Goal: Information Seeking & Learning: Learn about a topic

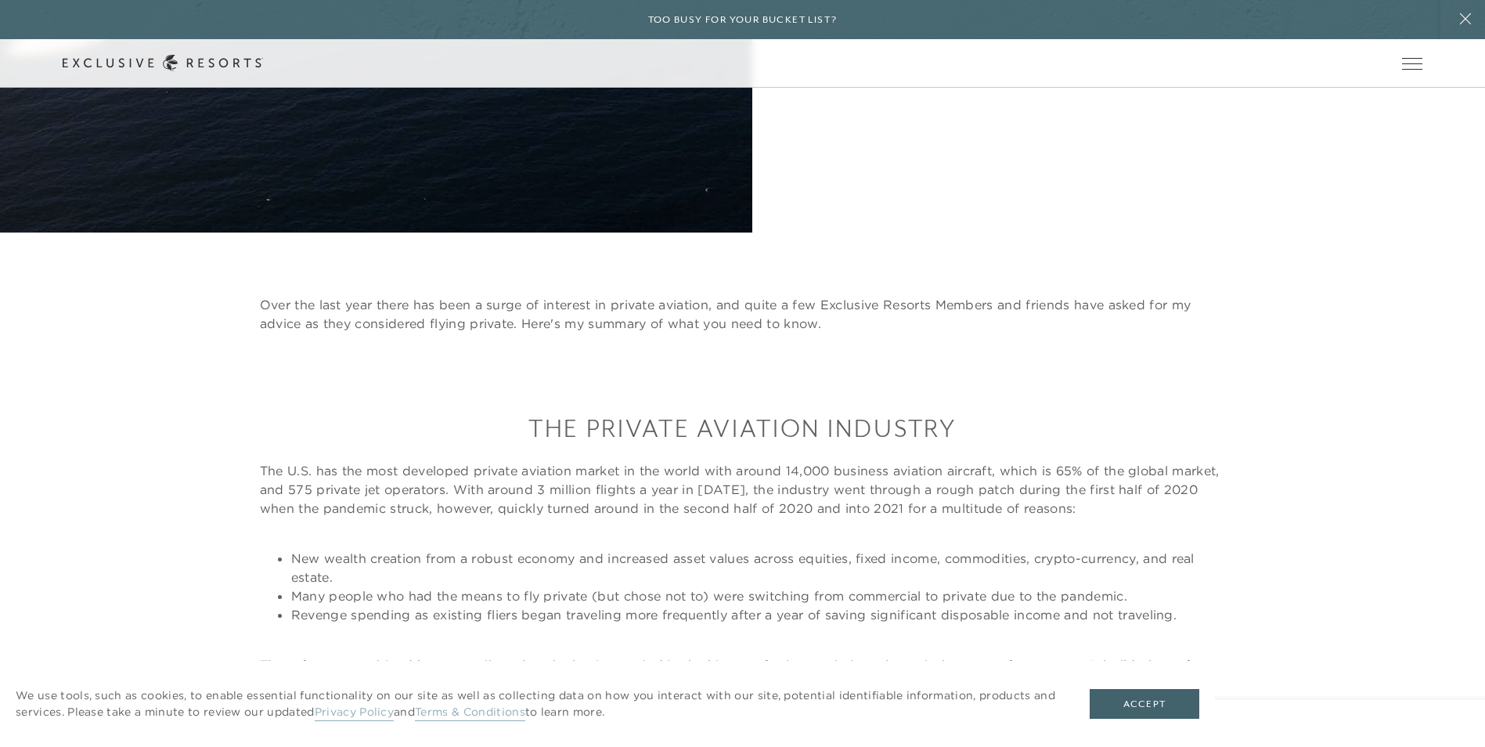
scroll to position [783, 0]
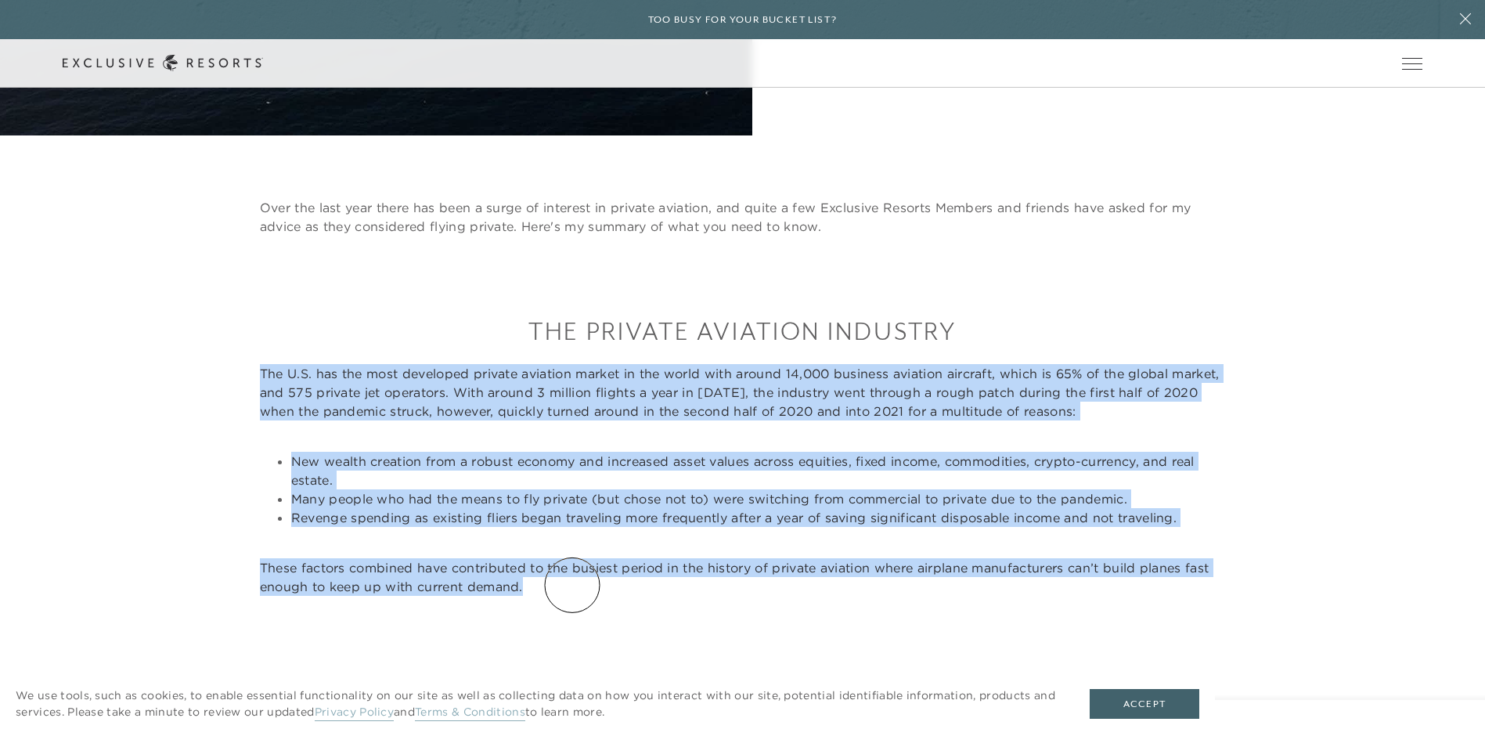
drag, startPoint x: 258, startPoint y: 370, endPoint x: 572, endPoint y: 585, distance: 380.9
click at [572, 585] on div "Over the last year there has been a surge of interest in private aviation, and …" at bounding box center [743, 480] width 1361 height 564
copy div "Lor I.D. sit ame cons adipiscin elitsed doeiusmo tempor in utl etdol magn aliqu…"
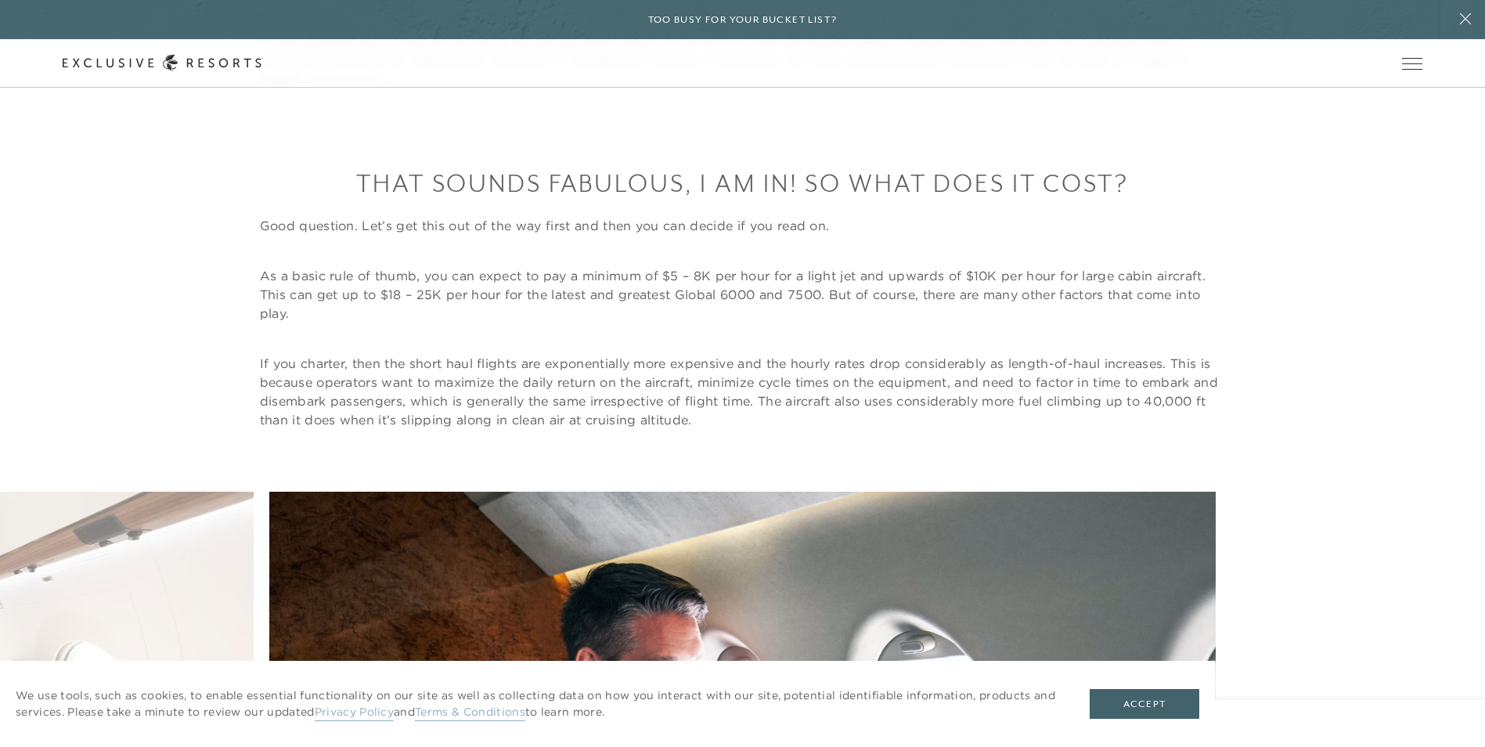
scroll to position [3445, 0]
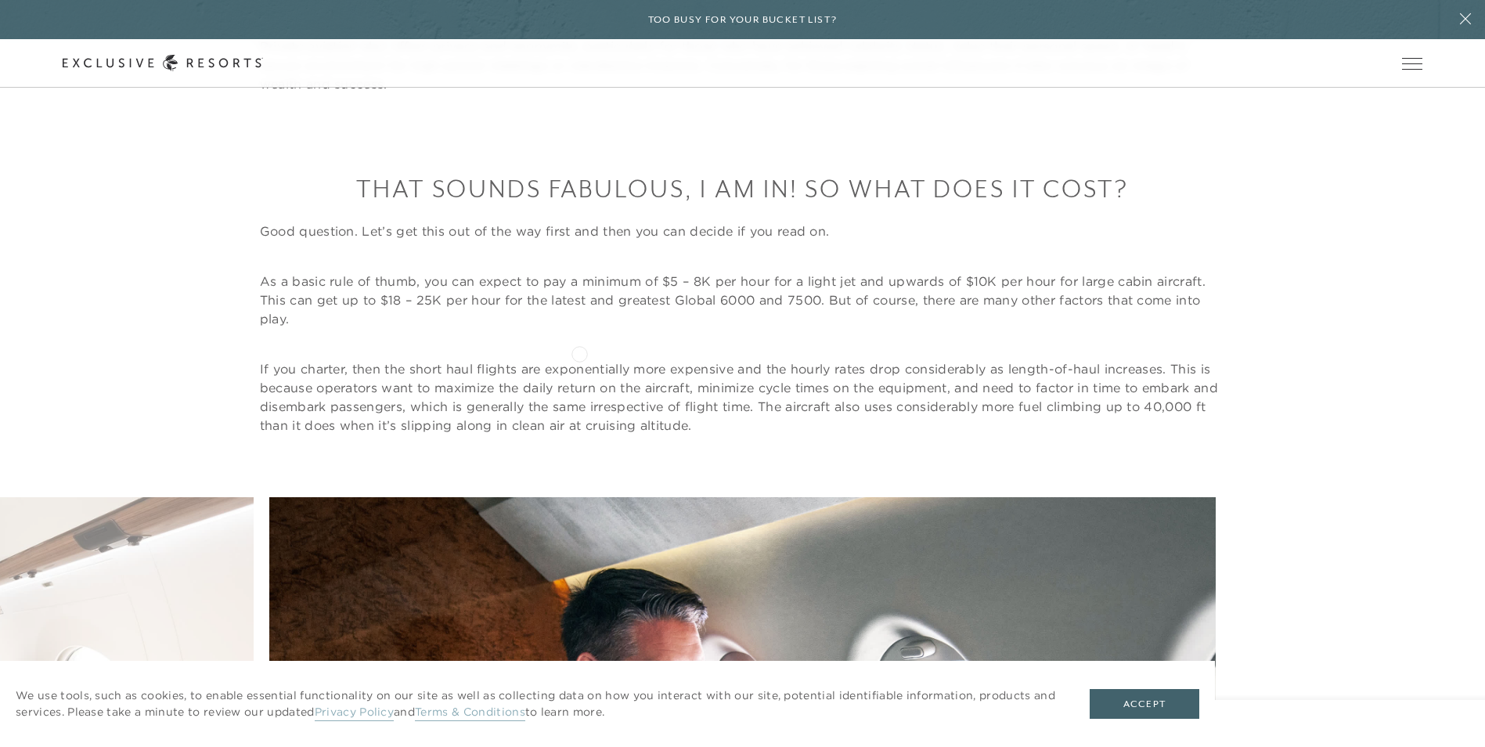
click at [579, 352] on div "For most private aviation flights however, set your expectations — particularly…" at bounding box center [743, 191] width 966 height 485
click at [920, 210] on div "For most private aviation flights however, set your expectations — particularly…" at bounding box center [743, 191] width 966 height 485
drag, startPoint x: 856, startPoint y: 182, endPoint x: 1130, endPoint y: 184, distance: 274.0
click at [1130, 184] on h3 "THAT SOUNDS FABULOUS, I AM IN! SO WHAT DOES IT COST?" at bounding box center [743, 188] width 966 height 34
copy h3 "WHAT DOES IT COST?"
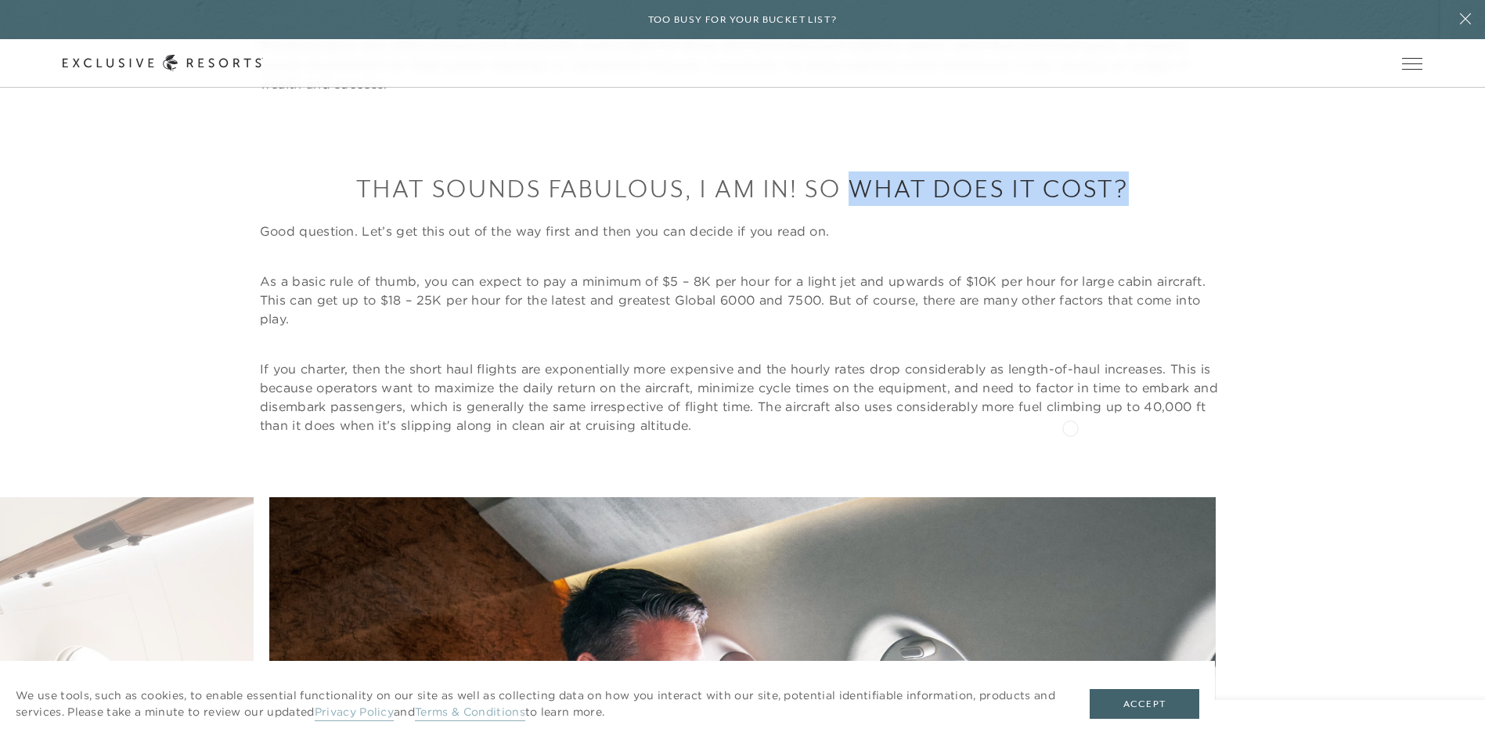
drag, startPoint x: 263, startPoint y: 282, endPoint x: 1070, endPoint y: 427, distance: 820.0
click at [1070, 427] on div "For most private aviation flights however, set your expectations — particularly…" at bounding box center [743, 191] width 966 height 485
copy div "As a basic rule of thumb, you can expect to pay a minimum of $5 – 8K per hour f…"
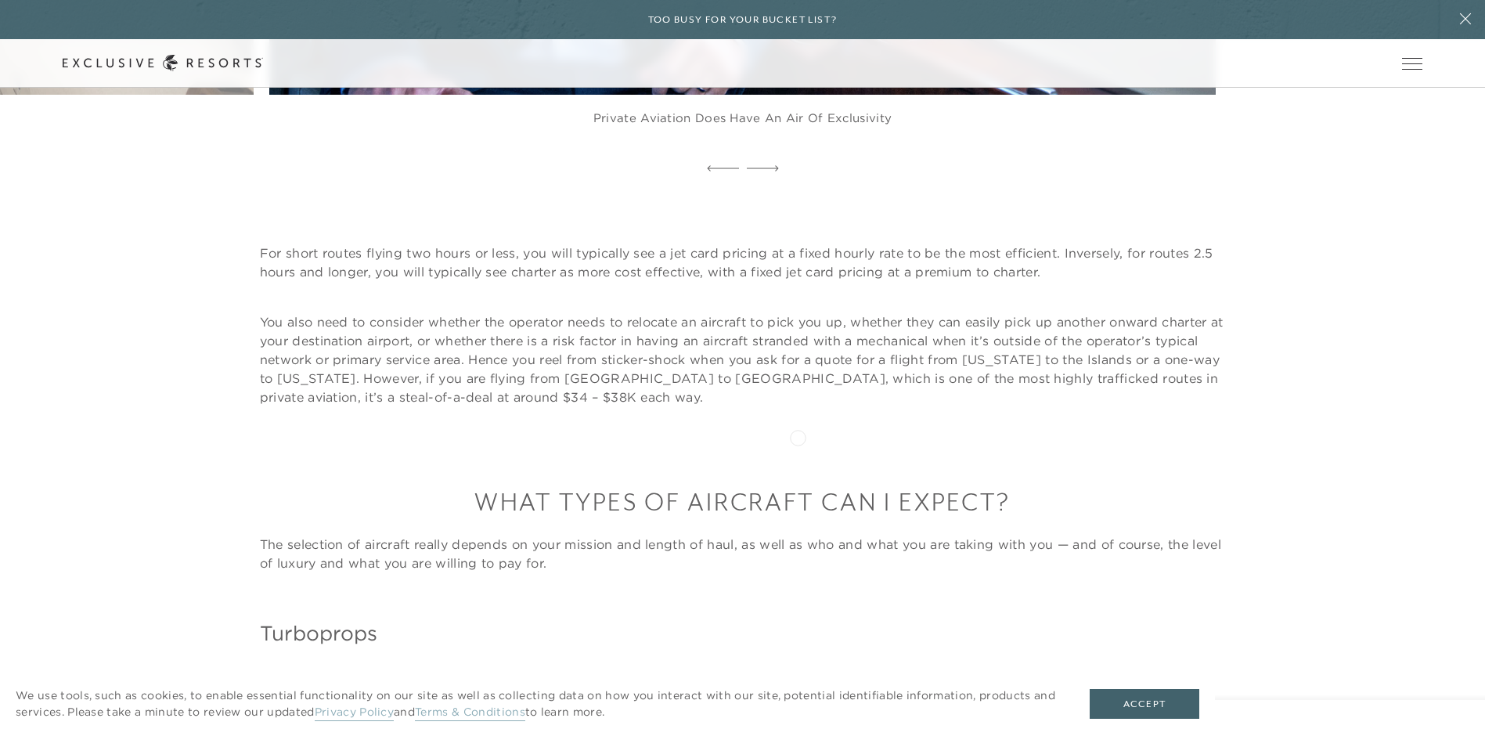
scroll to position [4462, 0]
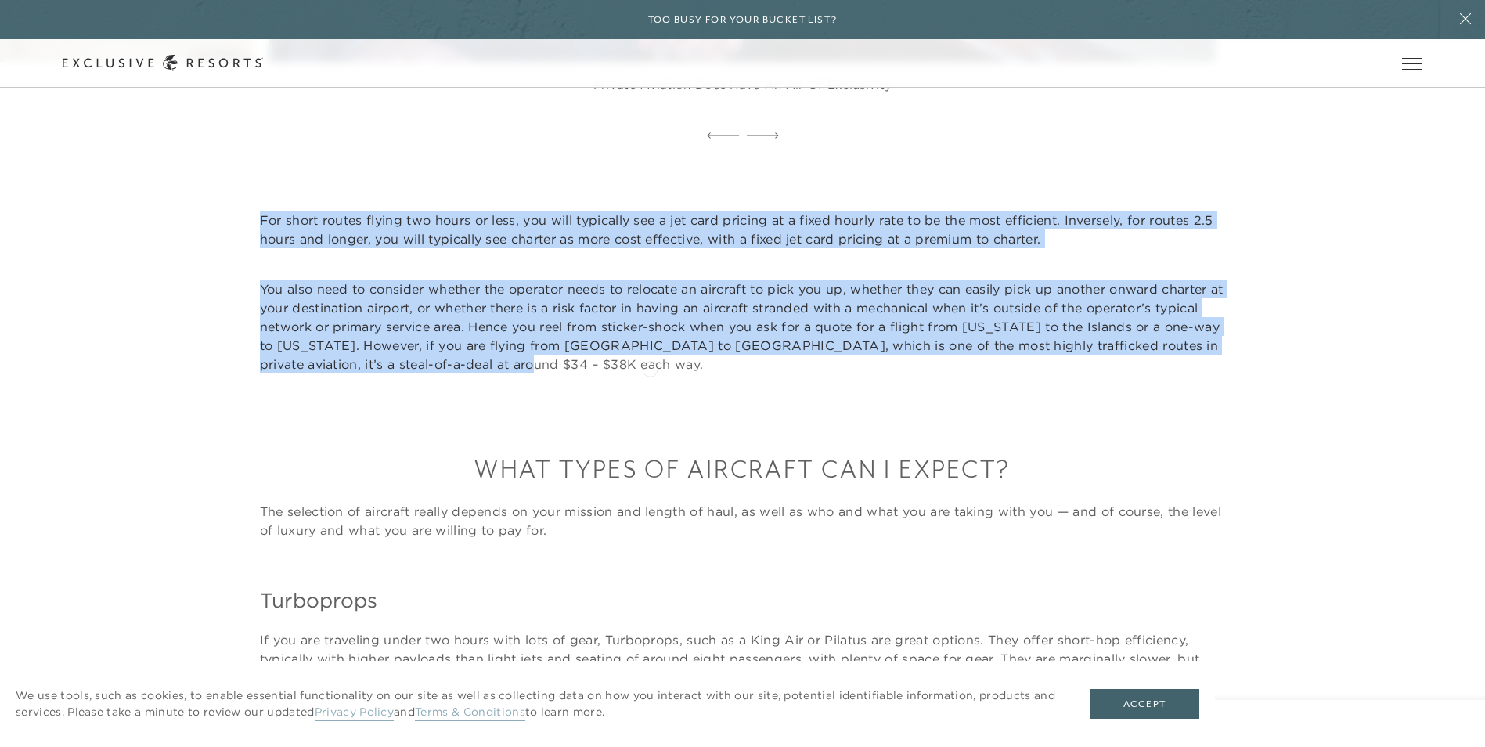
drag, startPoint x: 258, startPoint y: 221, endPoint x: 650, endPoint y: 367, distance: 417.9
click at [650, 367] on div "For short routes flying two hours or less, you will typically see a jet card pr…" at bounding box center [743, 449] width 1361 height 477
copy div "For short routes flying two hours or less, you will typically see a jet card pr…"
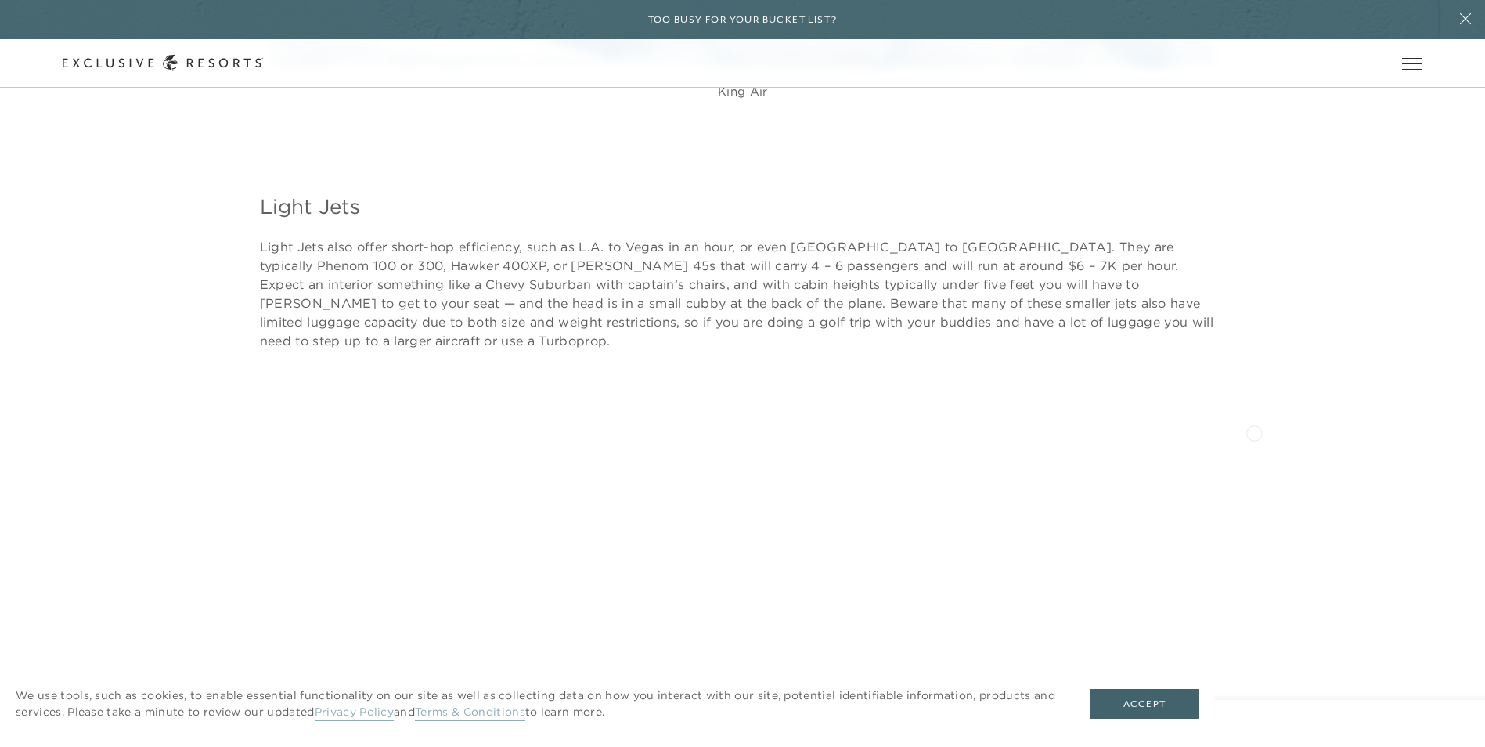
scroll to position [5715, 0]
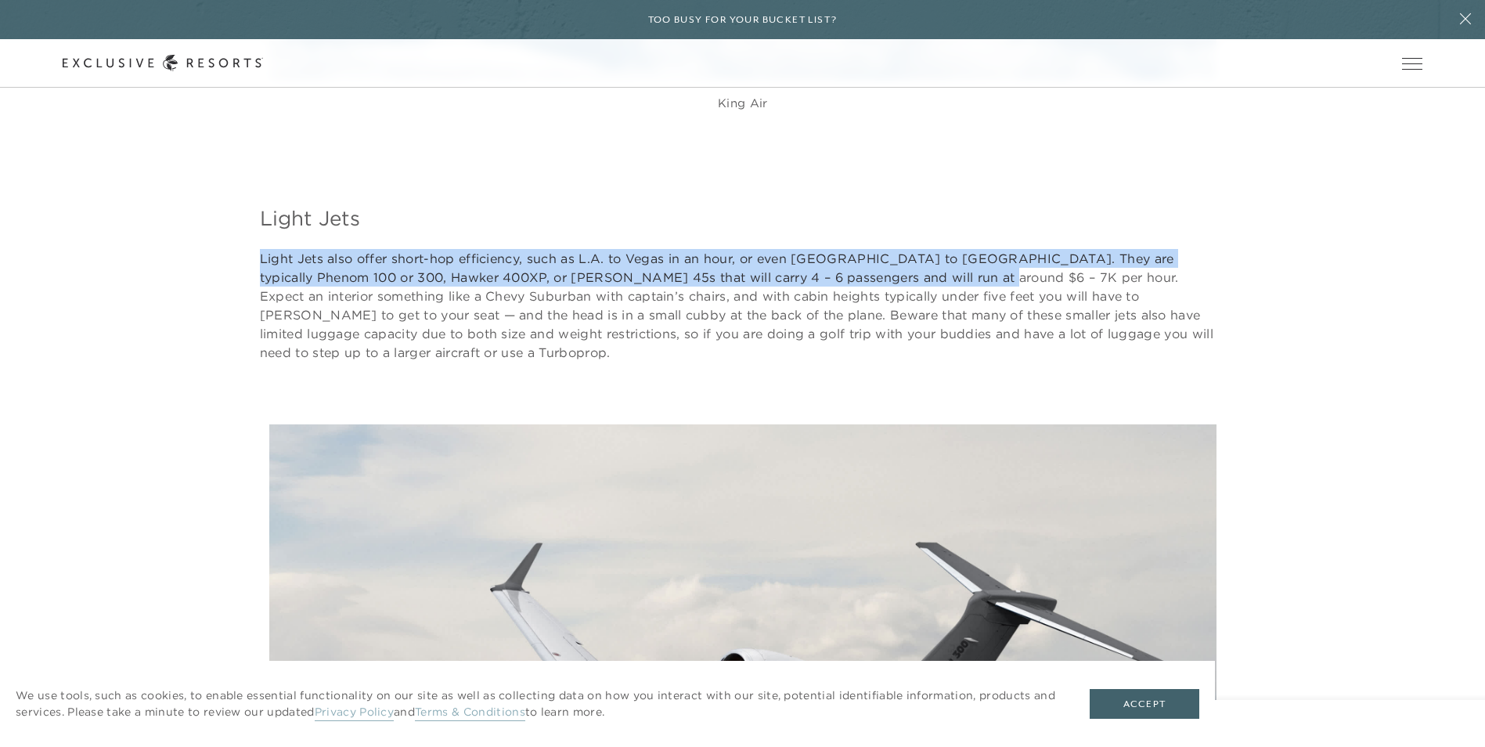
drag, startPoint x: 260, startPoint y: 259, endPoint x: 902, endPoint y: 284, distance: 642.5
click at [902, 284] on p "Light Jets also offer short-hop efficiency, such as L.A. to Vegas in an hour, o…" at bounding box center [743, 305] width 966 height 113
copy p "Light Jets also offer short-hop efficiency, such as L.A. to Vegas in an hour, o…"
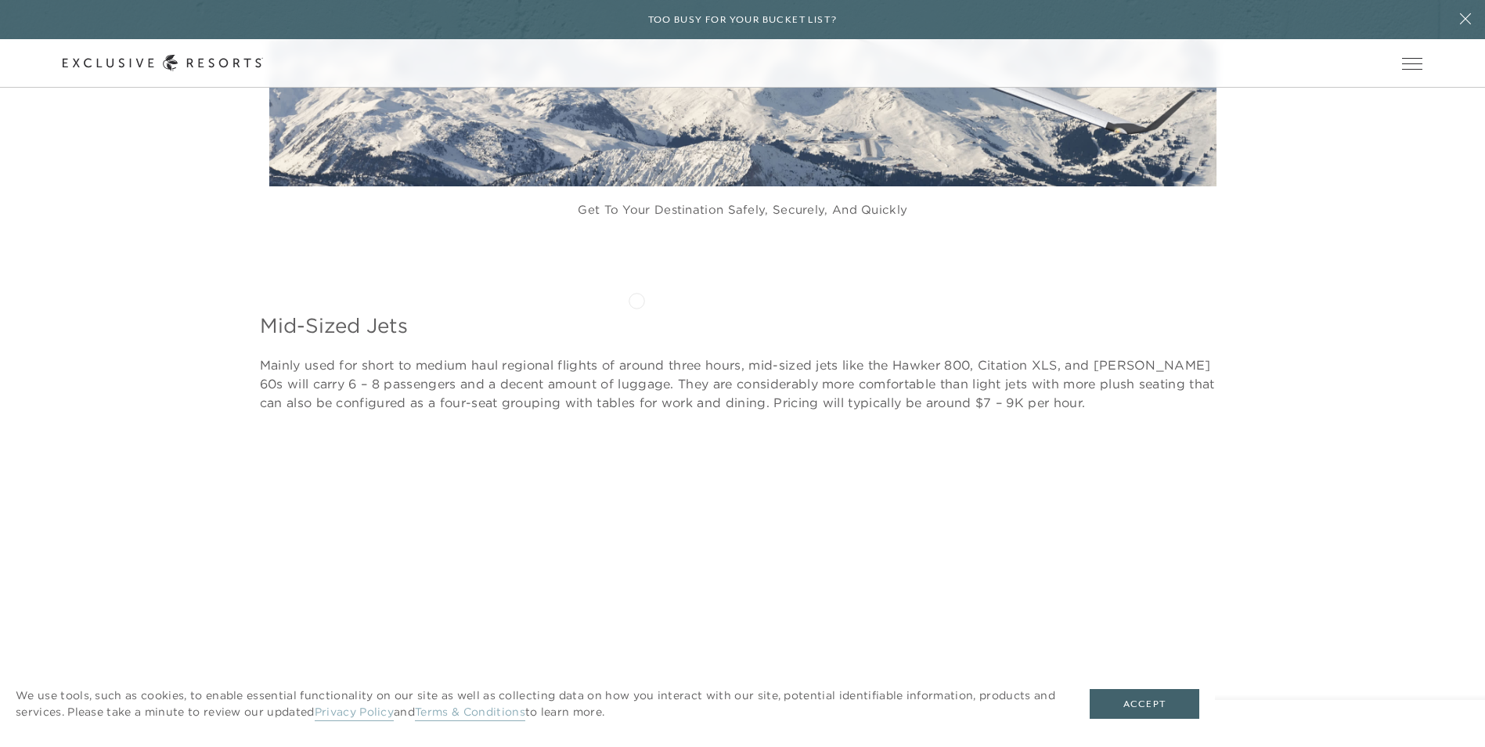
scroll to position [6654, 0]
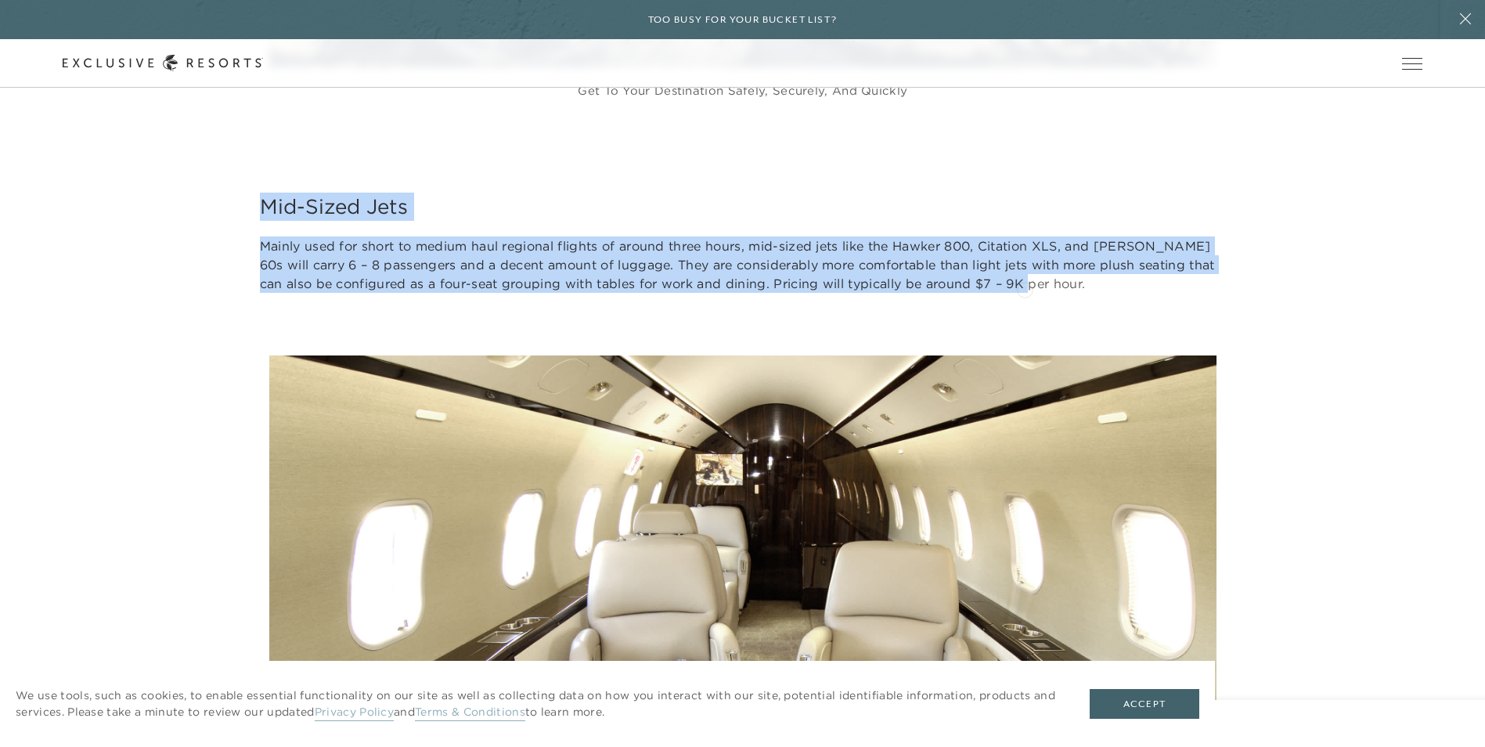
drag, startPoint x: 262, startPoint y: 207, endPoint x: 1025, endPoint y: 288, distance: 766.8
click at [1025, 288] on div "Mid-Sized Jets Mainly used for short to medium haul regional flights of around …" at bounding box center [743, 243] width 966 height 100
copy div "Mid-Sized Jets Mainly used for short to medium haul regional flights of around …"
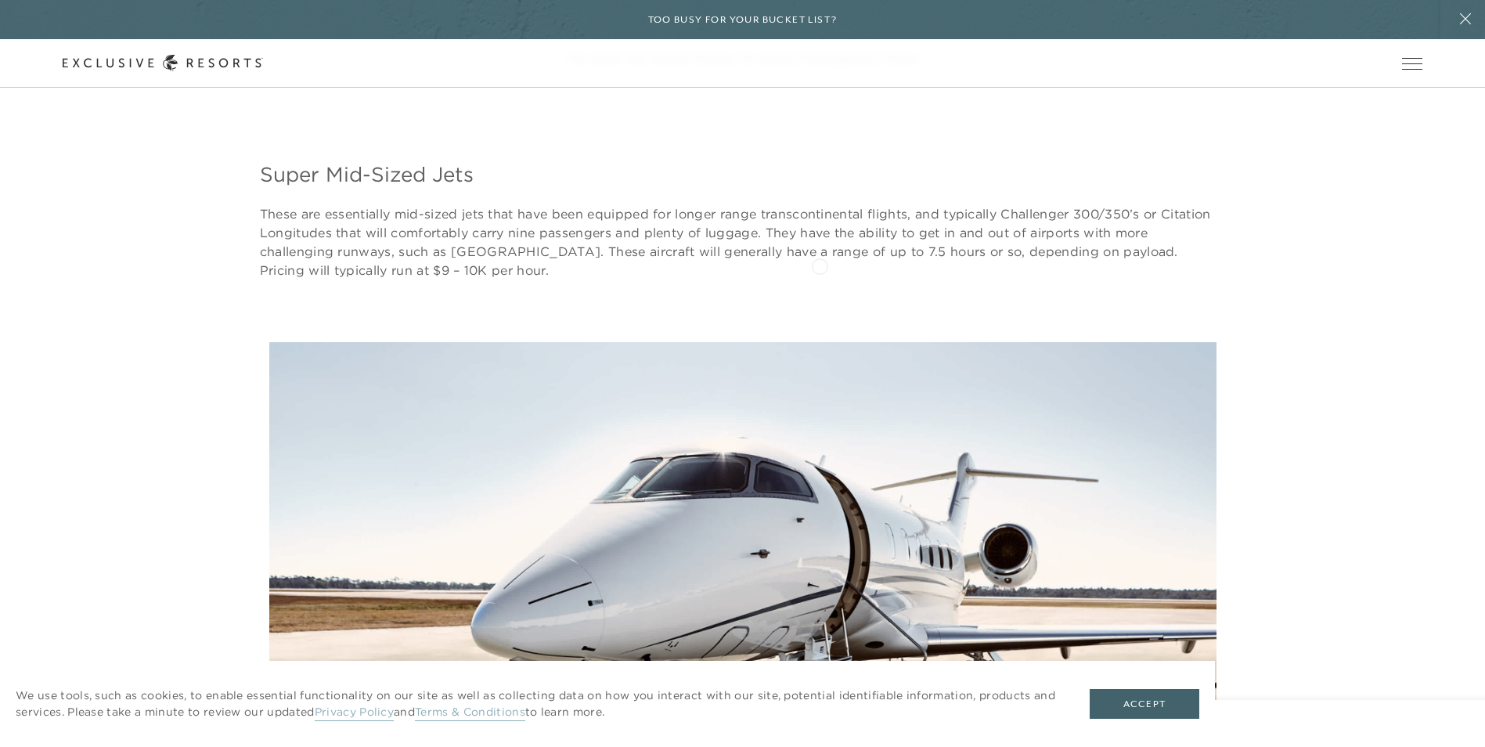
scroll to position [7594, 0]
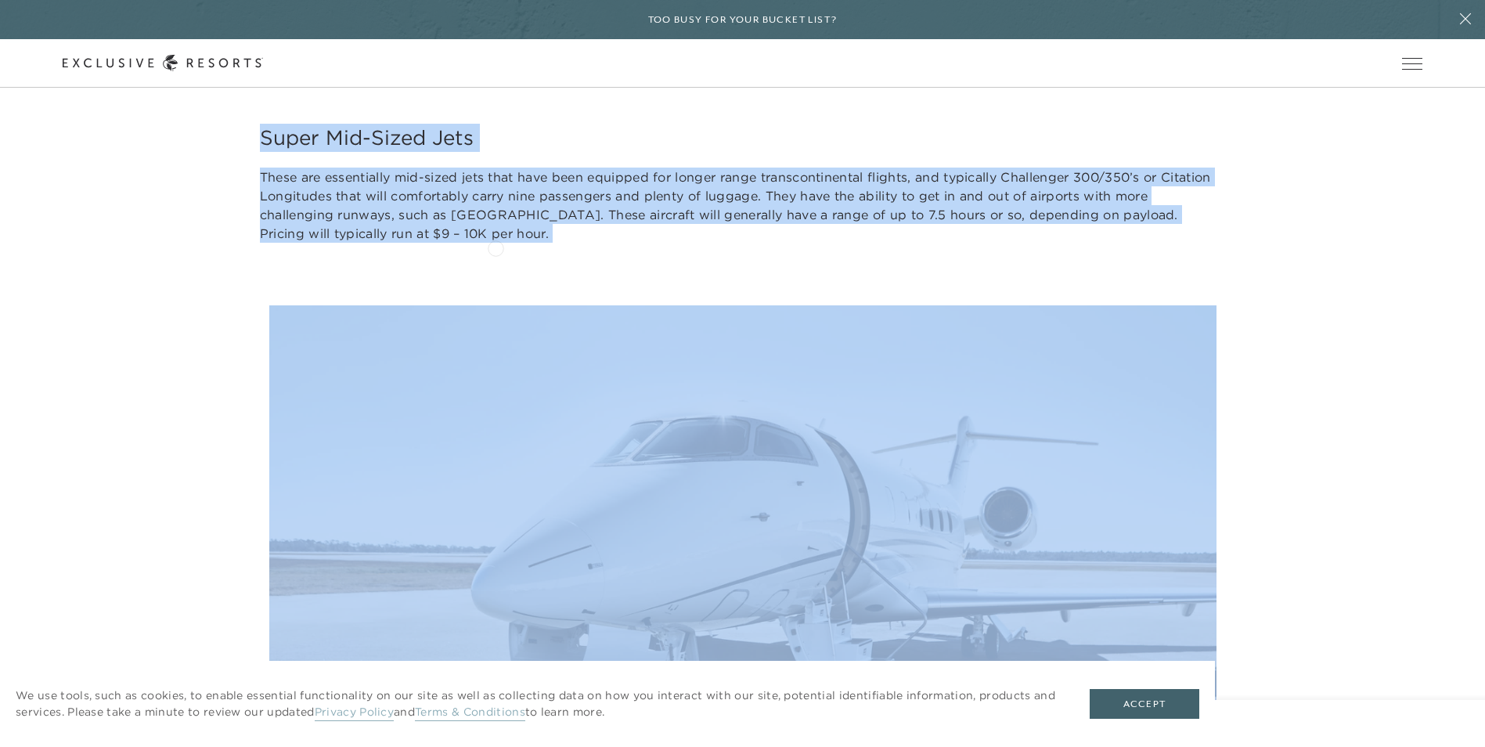
drag, startPoint x: 261, startPoint y: 139, endPoint x: 496, endPoint y: 247, distance: 257.8
copy div "Super Mid-Sized Jets These are essentially mid-sized jets that have been equipp…"
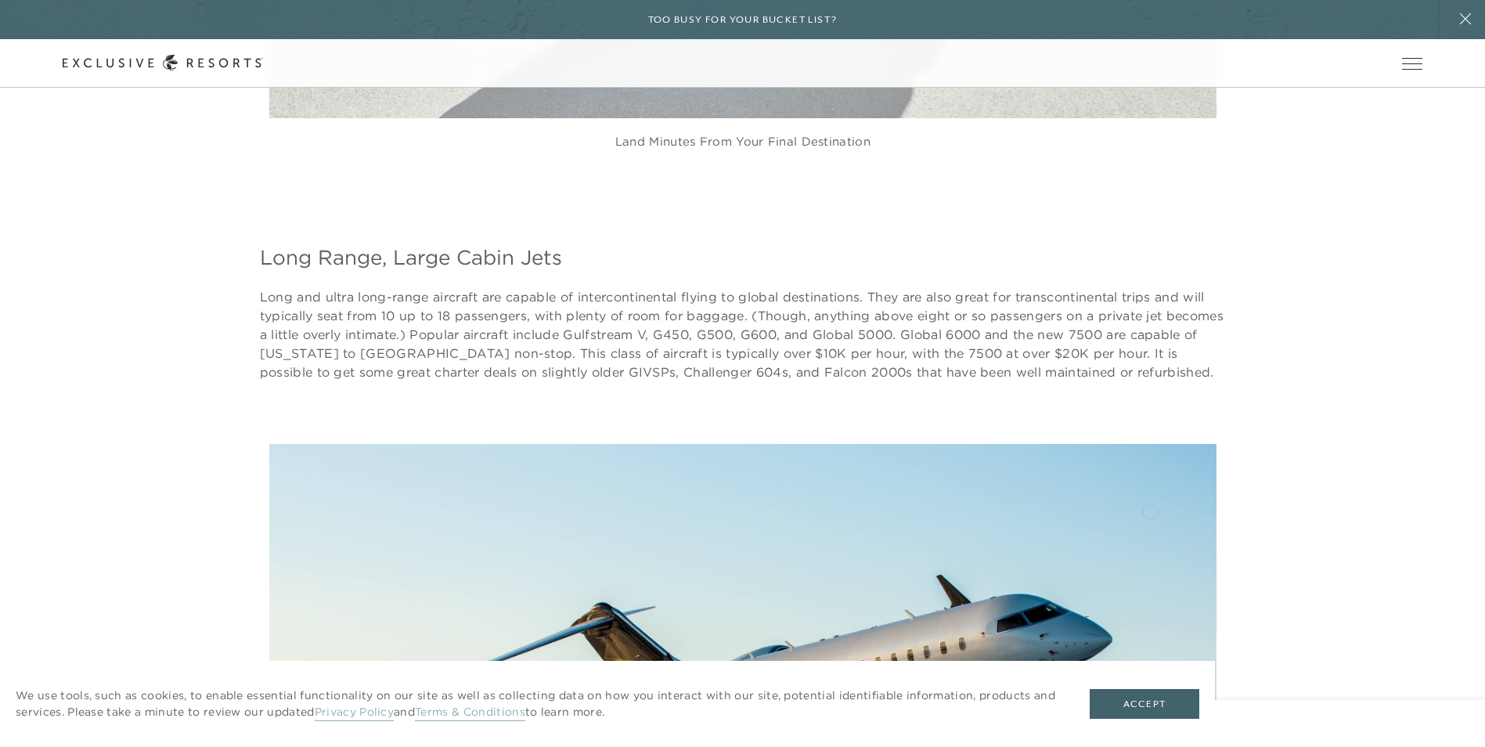
scroll to position [8377, 0]
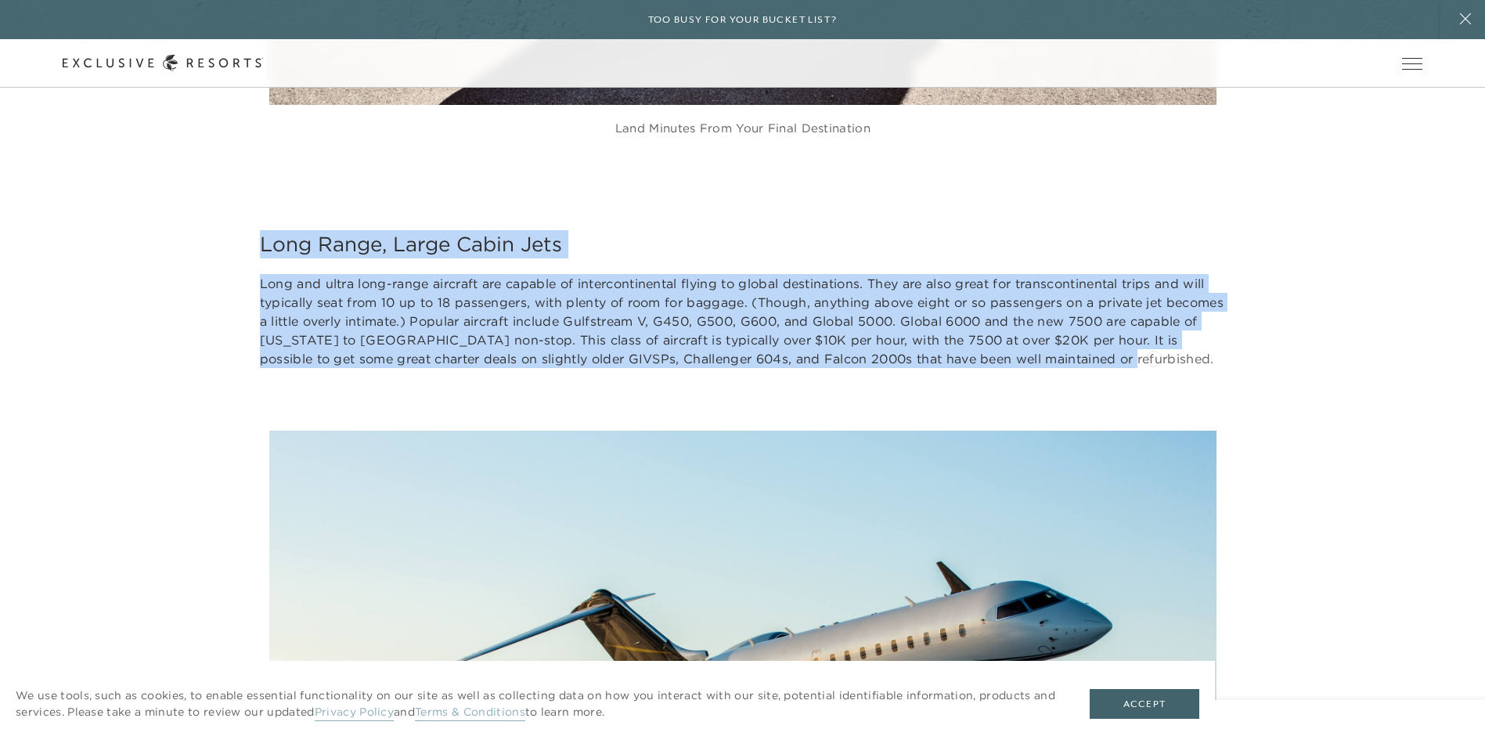
drag, startPoint x: 254, startPoint y: 247, endPoint x: 1154, endPoint y: 357, distance: 906.2
click at [1154, 357] on div "Long Range, Large Cabin Jets Long and ultra long-range aircraft are capable of …" at bounding box center [743, 299] width 1361 height 138
copy div "Long Range, Large Cabin Jets Long and ultra long-range aircraft are capable of …"
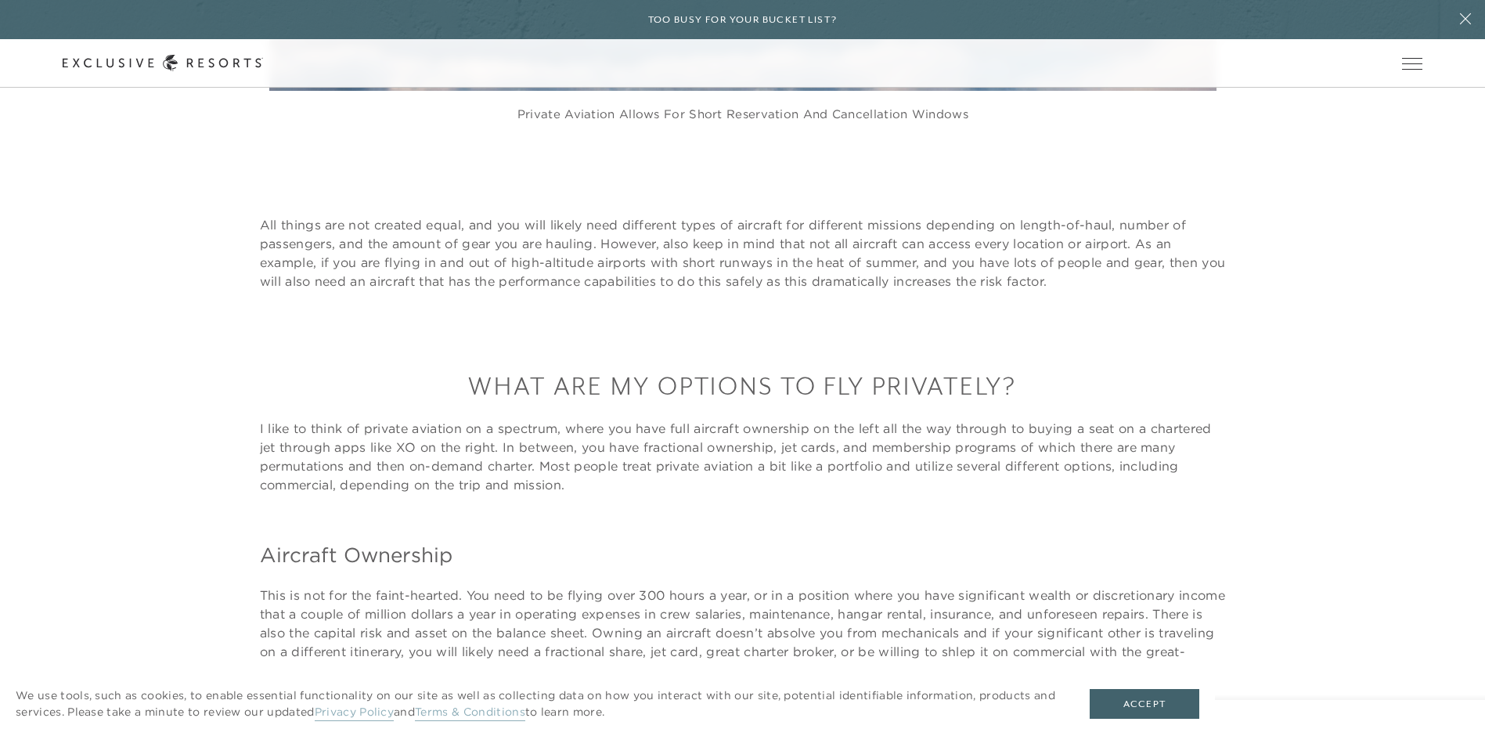
scroll to position [9316, 0]
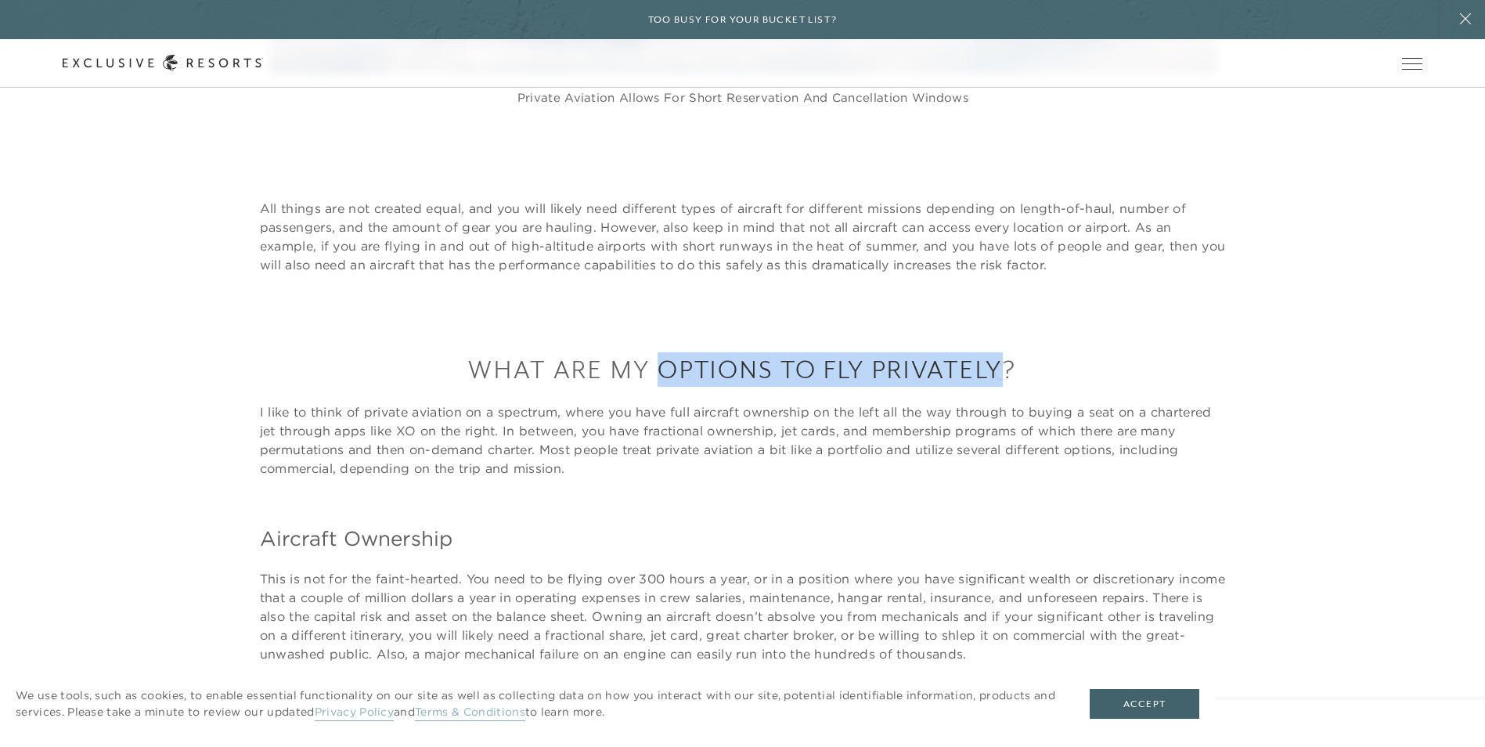
drag, startPoint x: 658, startPoint y: 370, endPoint x: 1002, endPoint y: 370, distance: 344.5
click at [1002, 370] on h3 "WHAT ARE MY OPTIONS TO FLY PRIVATELY?" at bounding box center [743, 369] width 966 height 34
copy h3 "OPTIONS TO FLY PRIVATELY"
click at [469, 430] on p "I like to think of private aviation on a spectrum, where you have full aircraft…" at bounding box center [743, 439] width 966 height 75
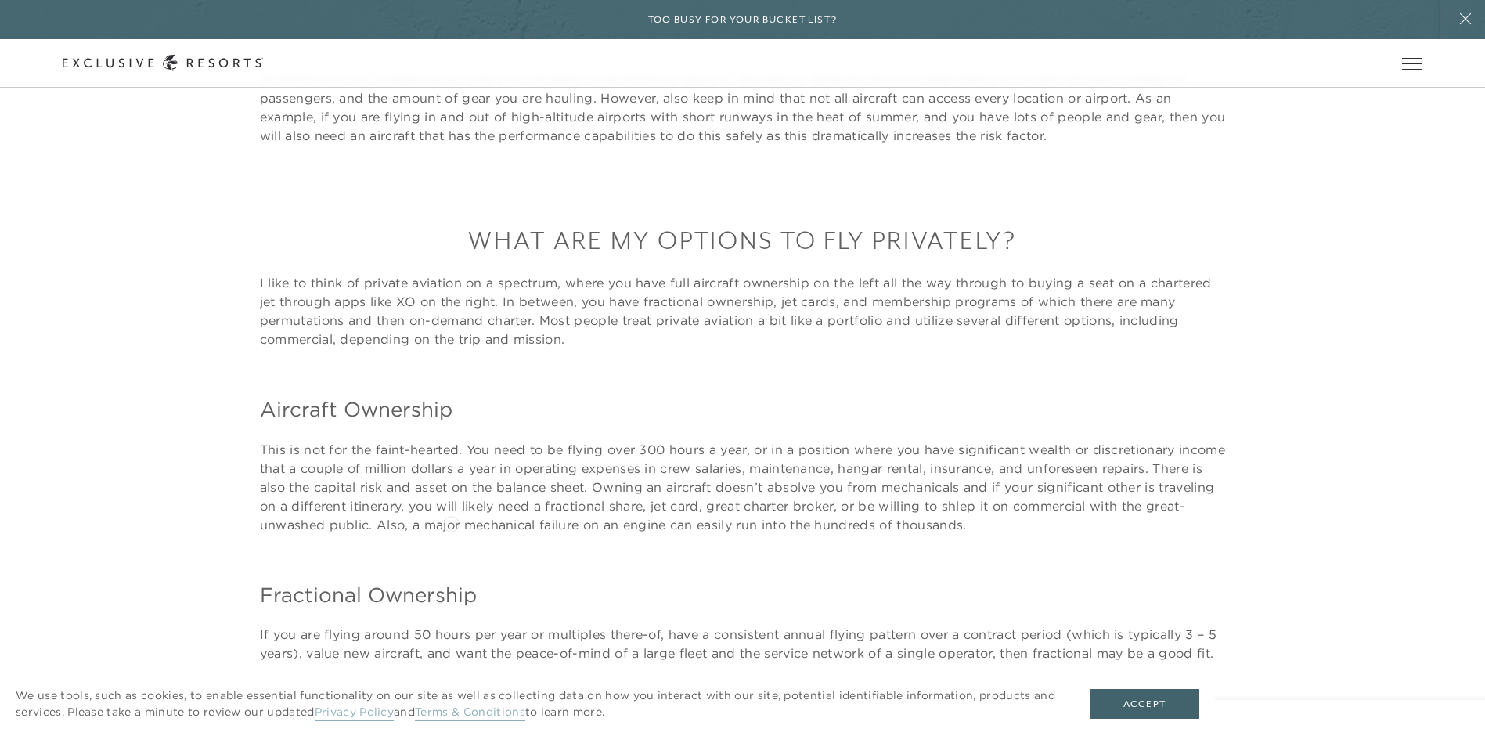
scroll to position [9473, 0]
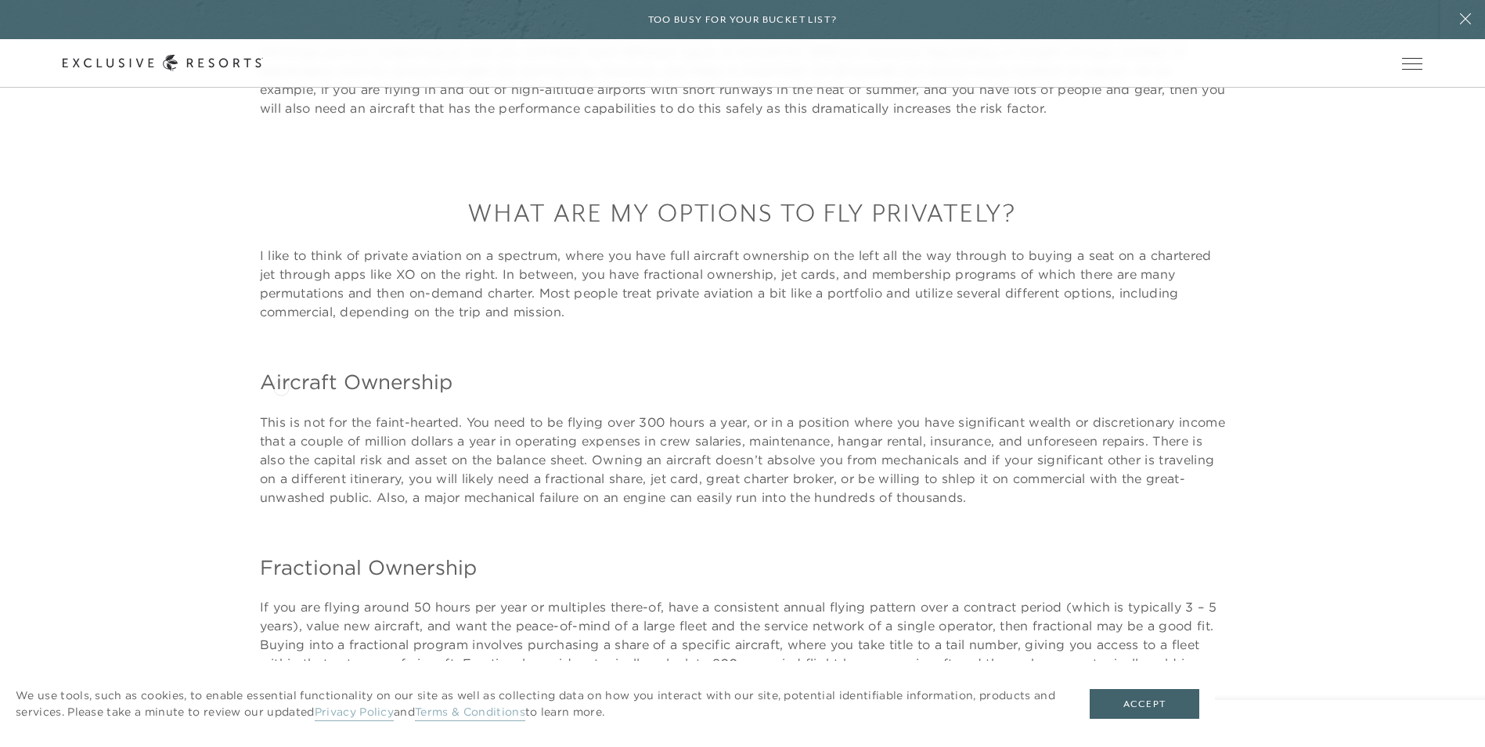
click at [281, 386] on h4 "Aircraft Ownership" at bounding box center [743, 382] width 966 height 28
drag, startPoint x: 260, startPoint y: 385, endPoint x: 455, endPoint y: 390, distance: 195.0
click at [455, 390] on h4 "Aircraft Ownership" at bounding box center [743, 382] width 966 height 28
copy h4 "Aircraft Ownership"
click at [306, 425] on p "This is not for the faint-hearted. You need to be flying over 300 hours a year,…" at bounding box center [743, 460] width 966 height 94
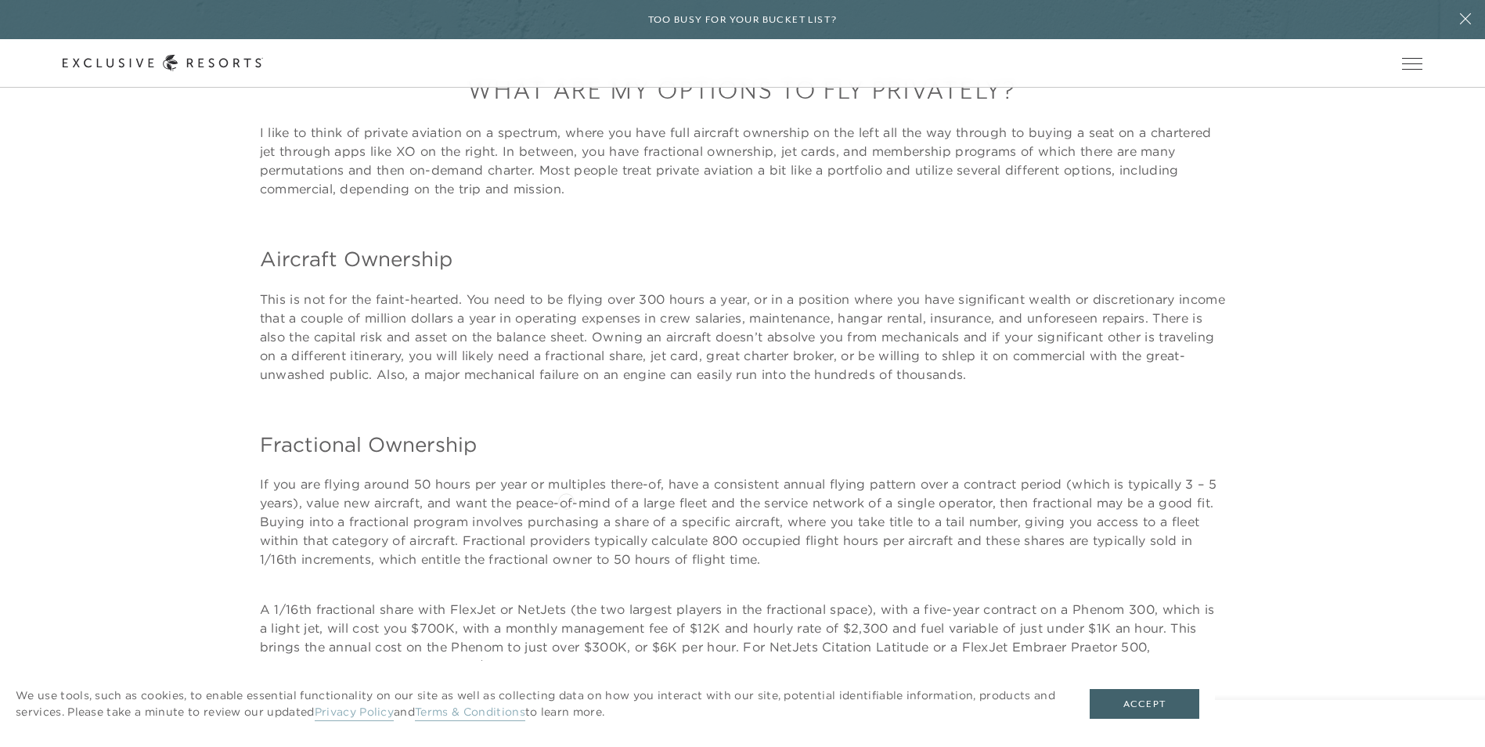
scroll to position [9629, 0]
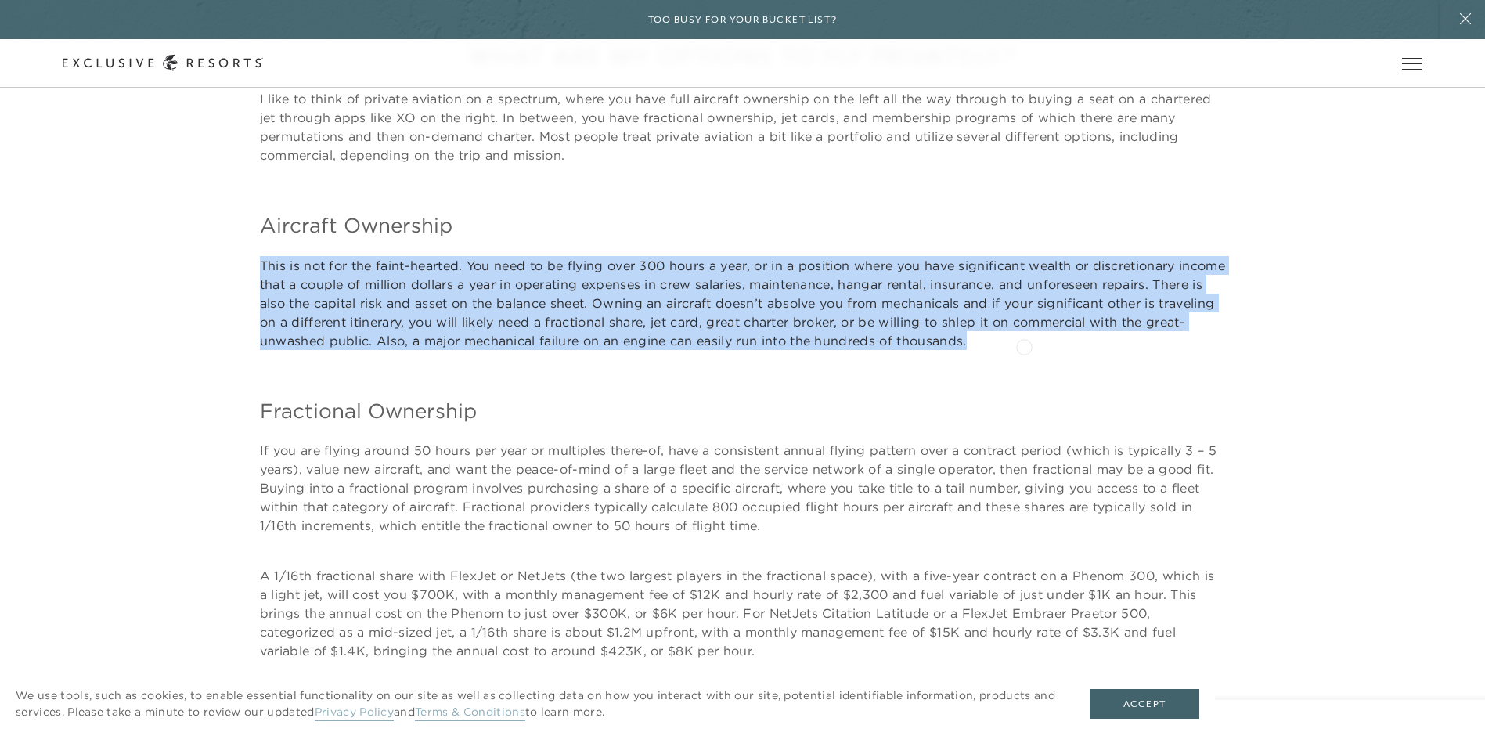
drag, startPoint x: 256, startPoint y: 262, endPoint x: 1024, endPoint y: 345, distance: 772.5
click at [1024, 345] on div "All things are not created equal, and you will likely need different types of a…" at bounding box center [743, 691] width 1361 height 1610
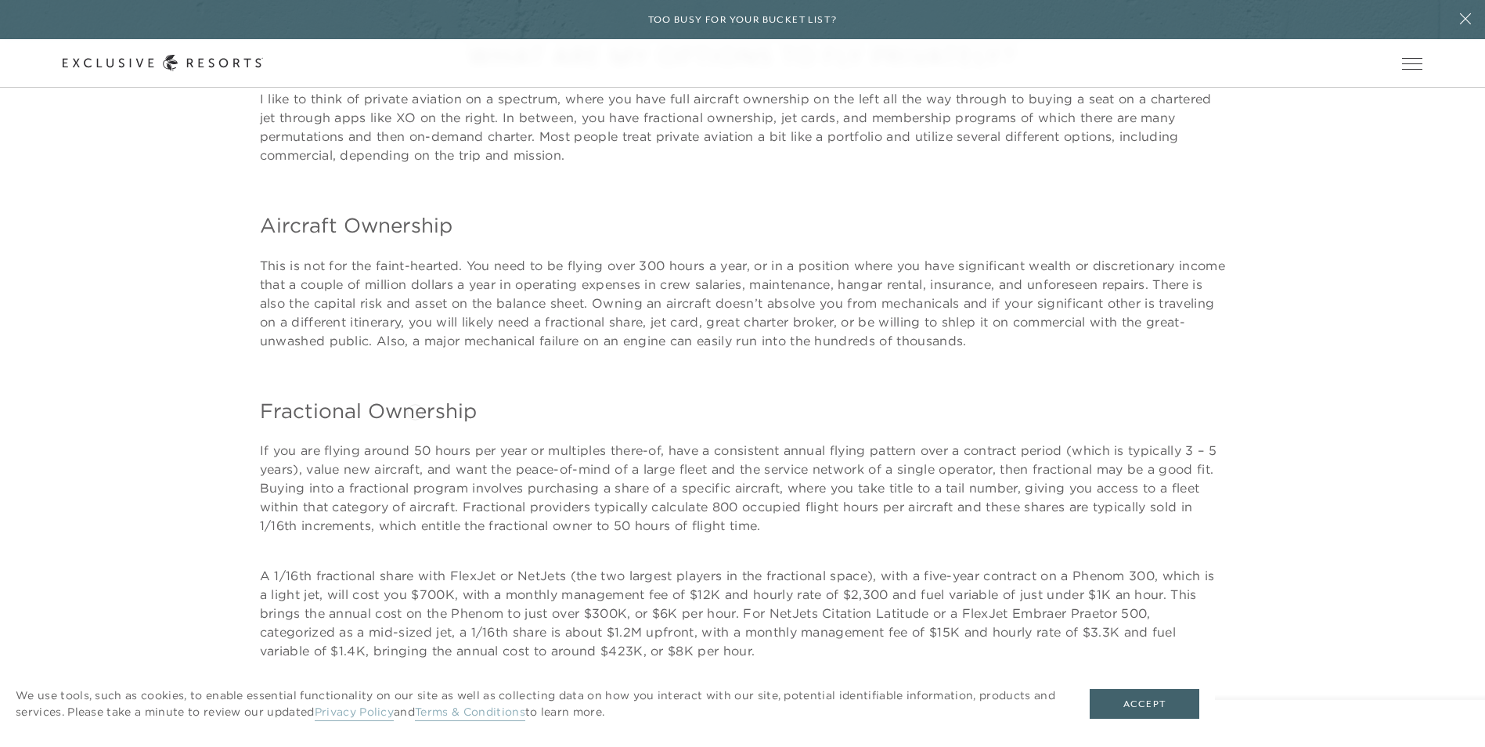
drag, startPoint x: 415, startPoint y: 410, endPoint x: 350, endPoint y: 410, distance: 65.0
click at [415, 410] on h4 "Fractional Ownership" at bounding box center [743, 411] width 966 height 28
drag, startPoint x: 257, startPoint y: 412, endPoint x: 473, endPoint y: 411, distance: 216.1
click at [473, 411] on div "All things are not created equal, and you will likely need different types of a…" at bounding box center [743, 691] width 1361 height 1610
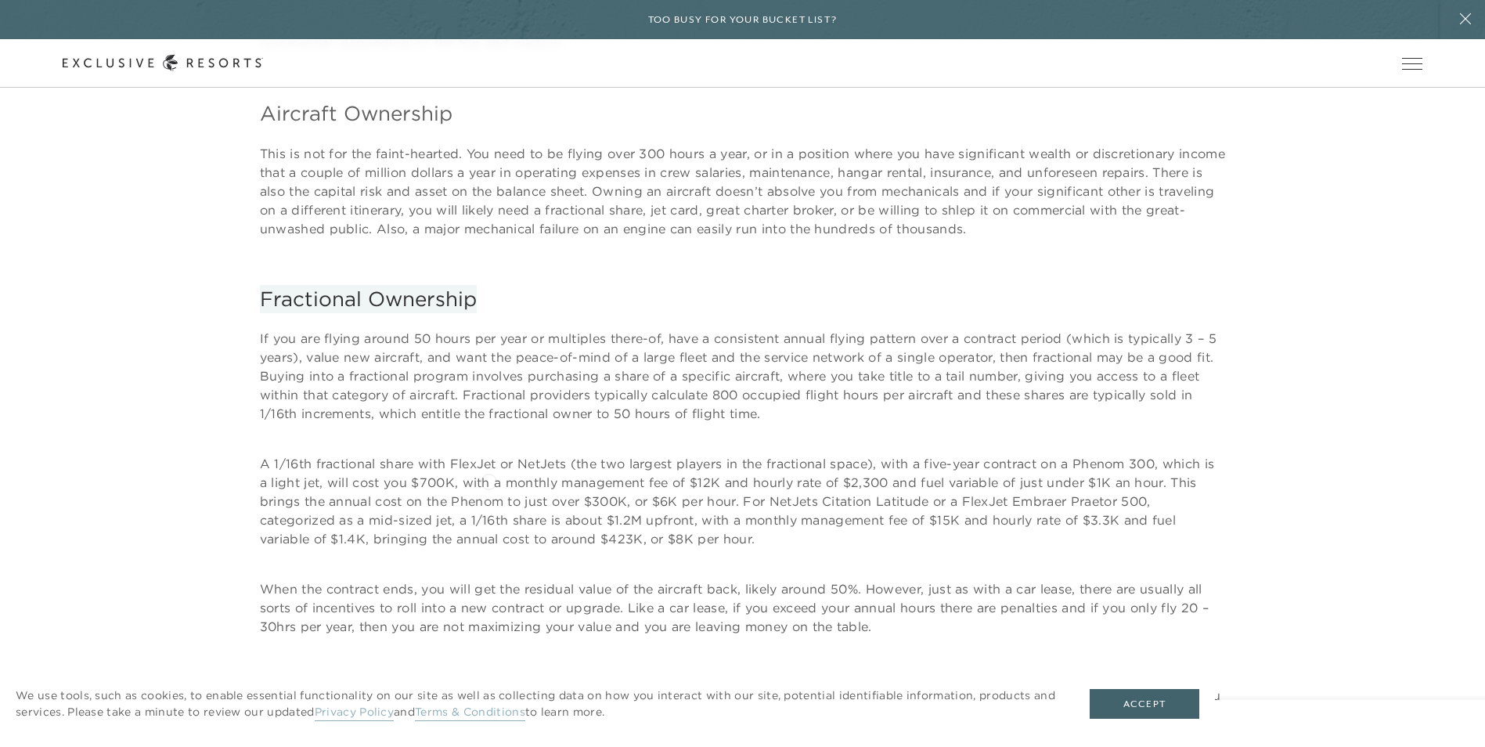
scroll to position [9708, 0]
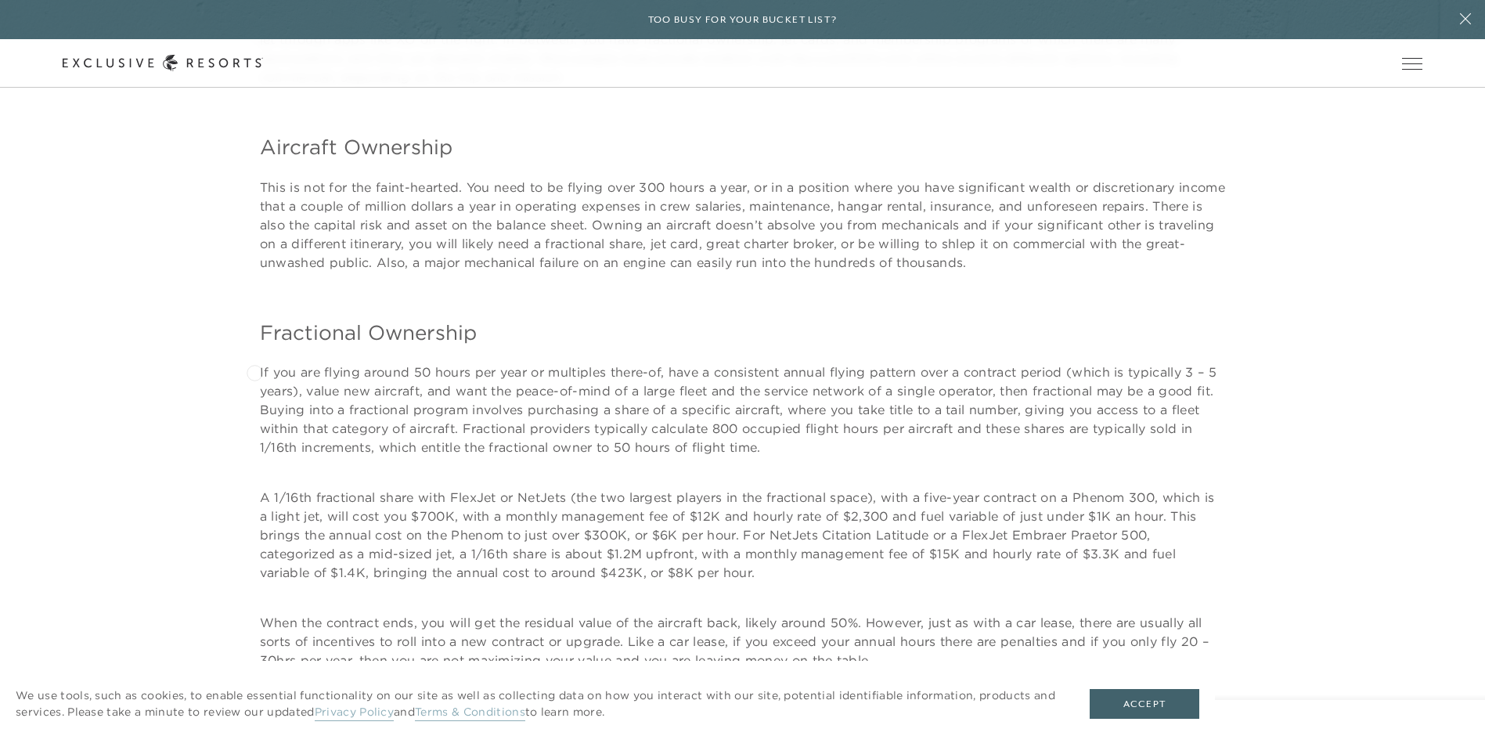
click at [254, 371] on div "All things are not created equal, and you will likely need different types of a…" at bounding box center [743, 612] width 1361 height 1610
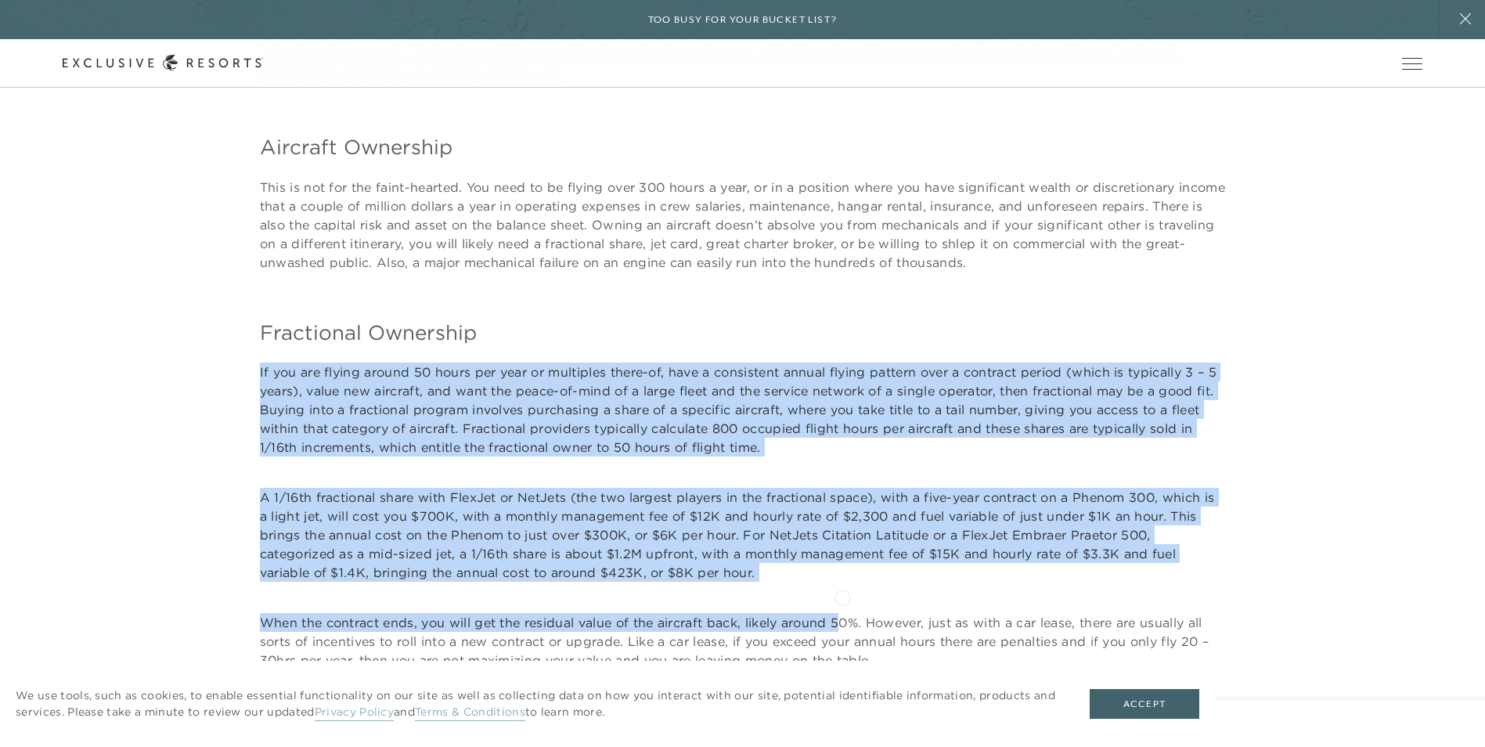
drag, startPoint x: 249, startPoint y: 368, endPoint x: 842, endPoint y: 596, distance: 635.7
click at [842, 596] on div "All things are not created equal, and you will likely need different types of a…" at bounding box center [743, 612] width 1361 height 1610
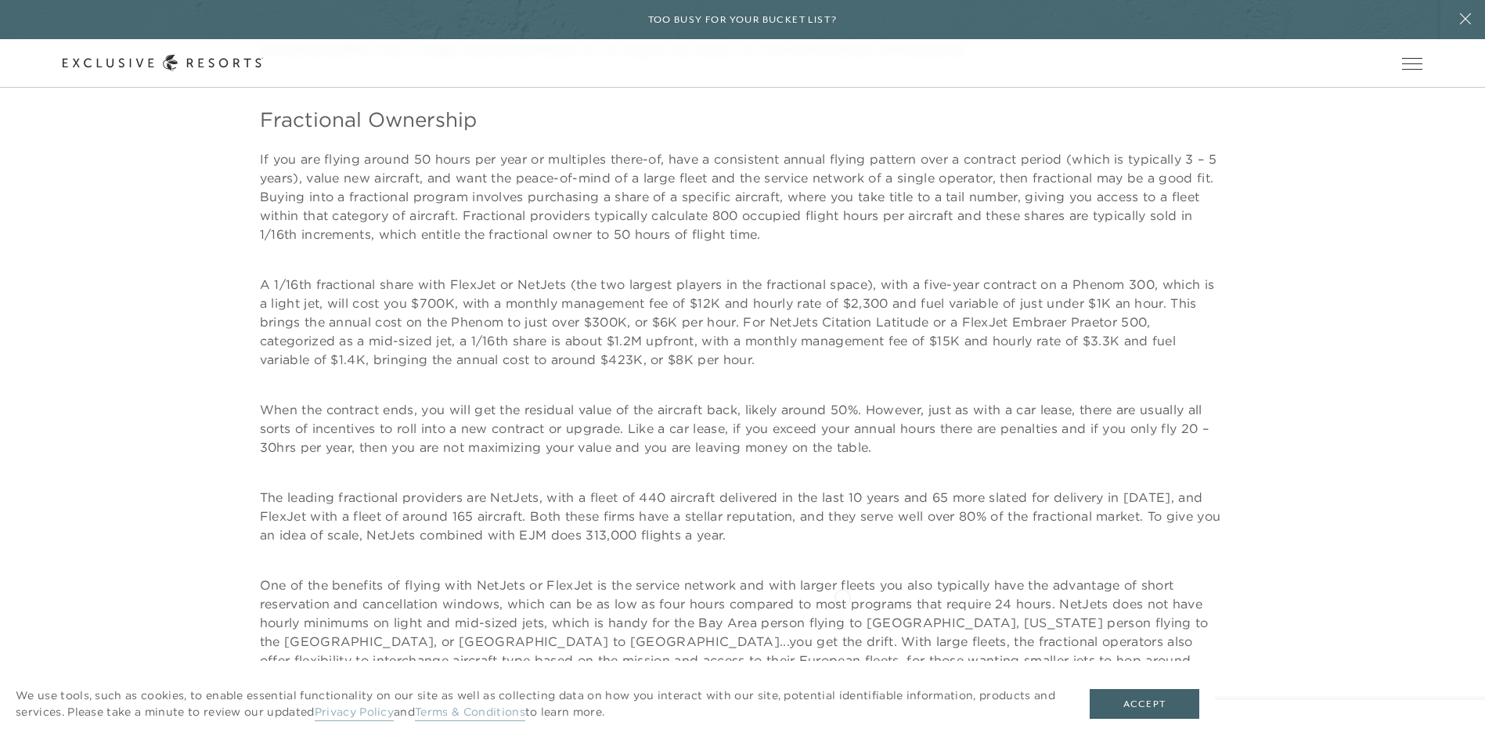
scroll to position [9943, 0]
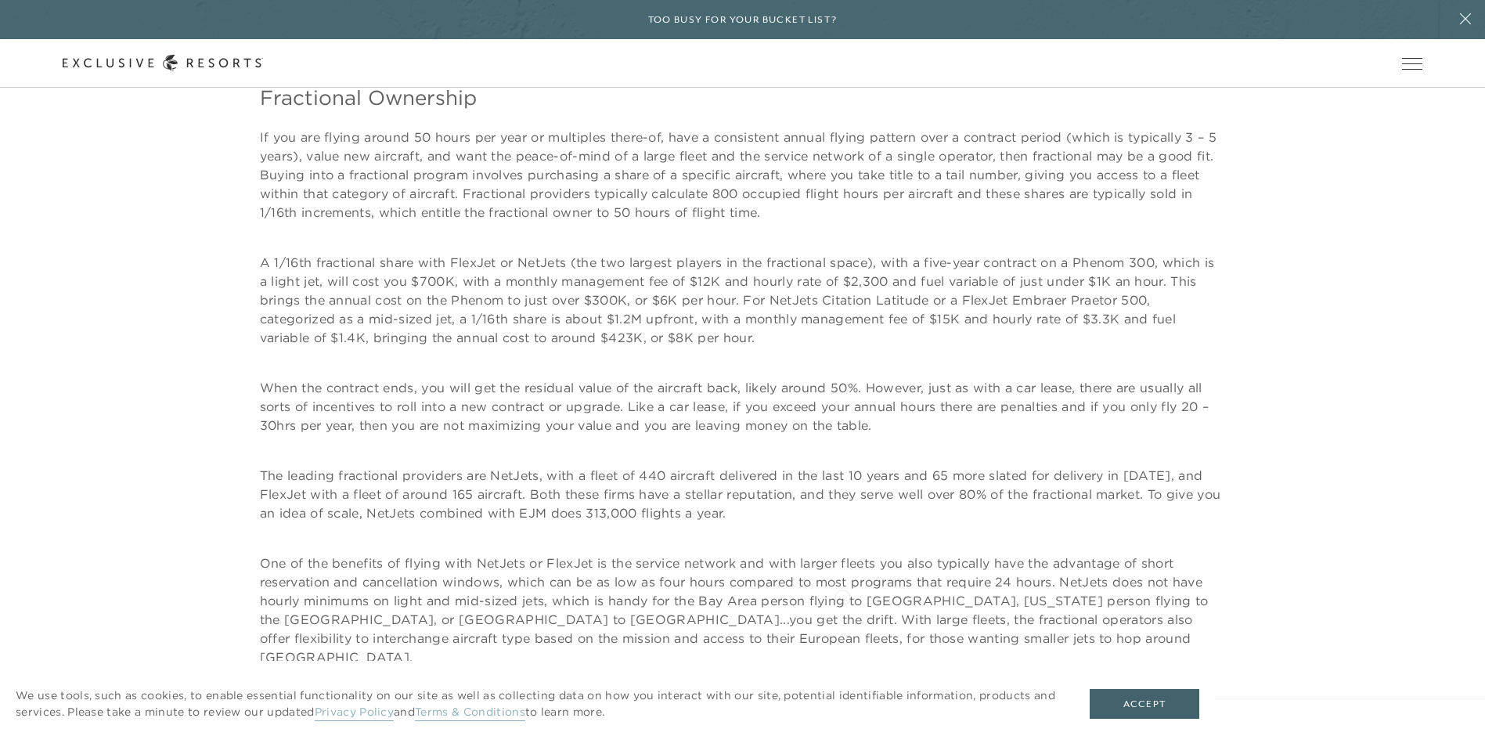
click at [842, 596] on p "One of the benefits of flying with NetJets or FlexJet is the service network an…" at bounding box center [743, 609] width 966 height 113
click at [616, 380] on p "When the contract ends, you will get the residual value of the aircraft back, l…" at bounding box center [743, 406] width 966 height 56
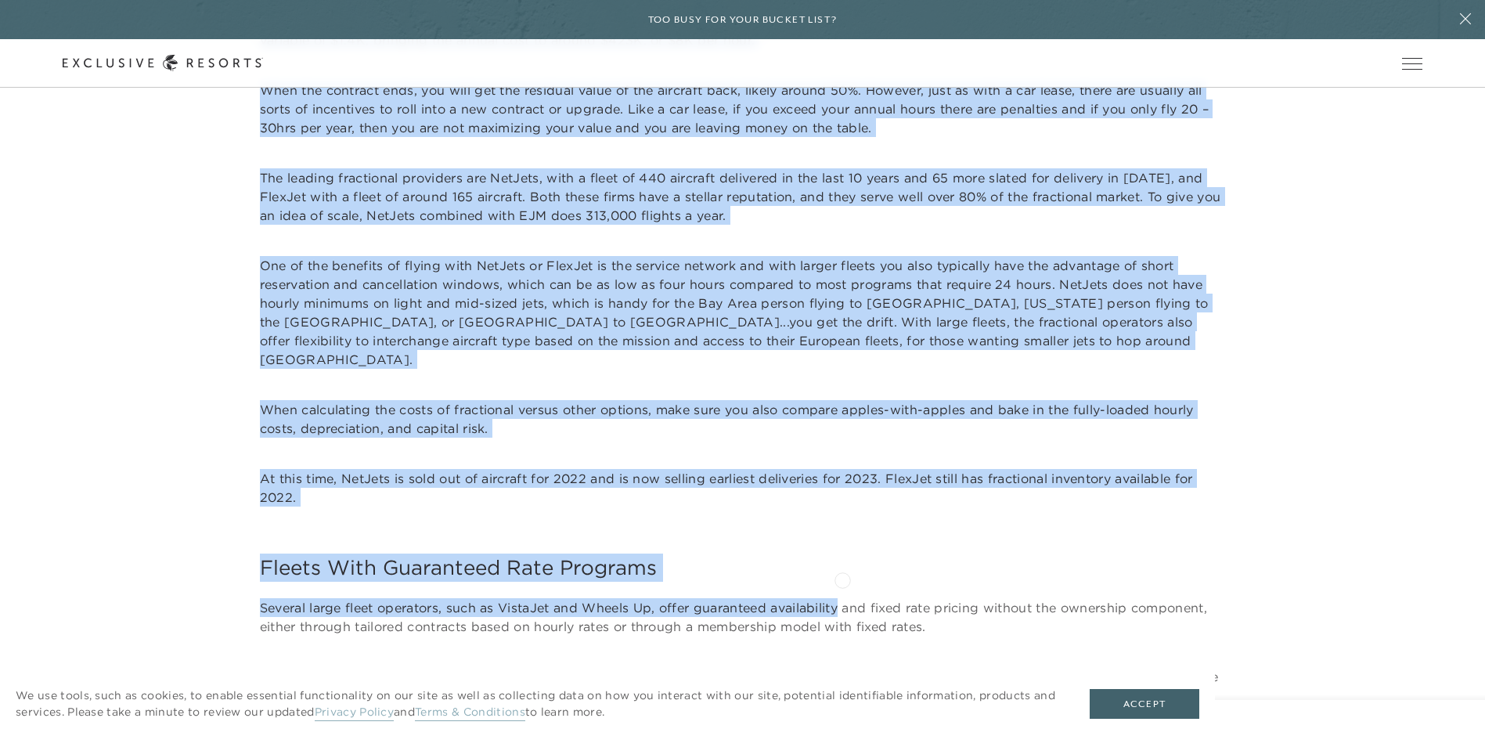
scroll to position [10256, 0]
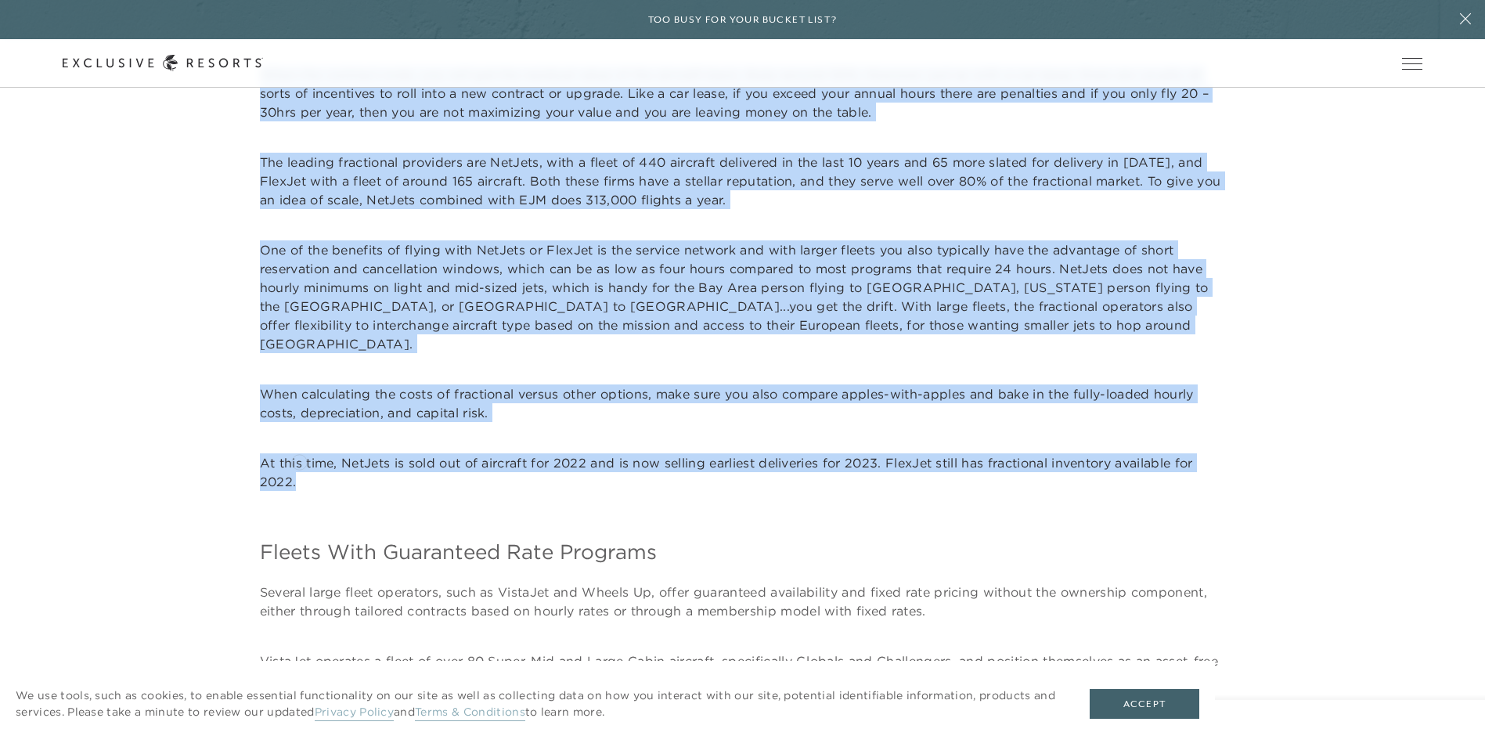
drag, startPoint x: 235, startPoint y: 370, endPoint x: 299, endPoint y: 460, distance: 110.6
click at [299, 460] on div "All things are not created equal, and you will likely need different types of a…" at bounding box center [743, 64] width 1361 height 1610
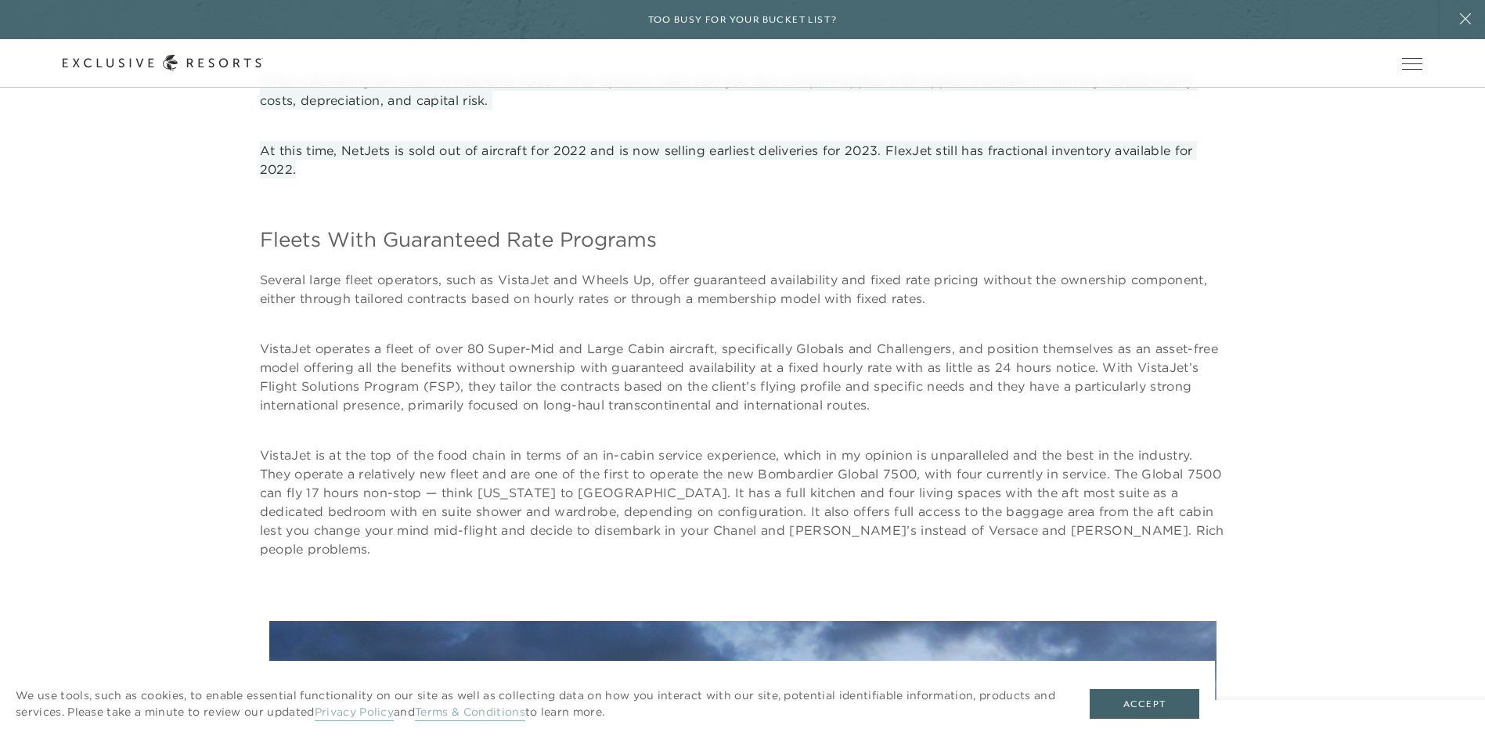
scroll to position [10569, 0]
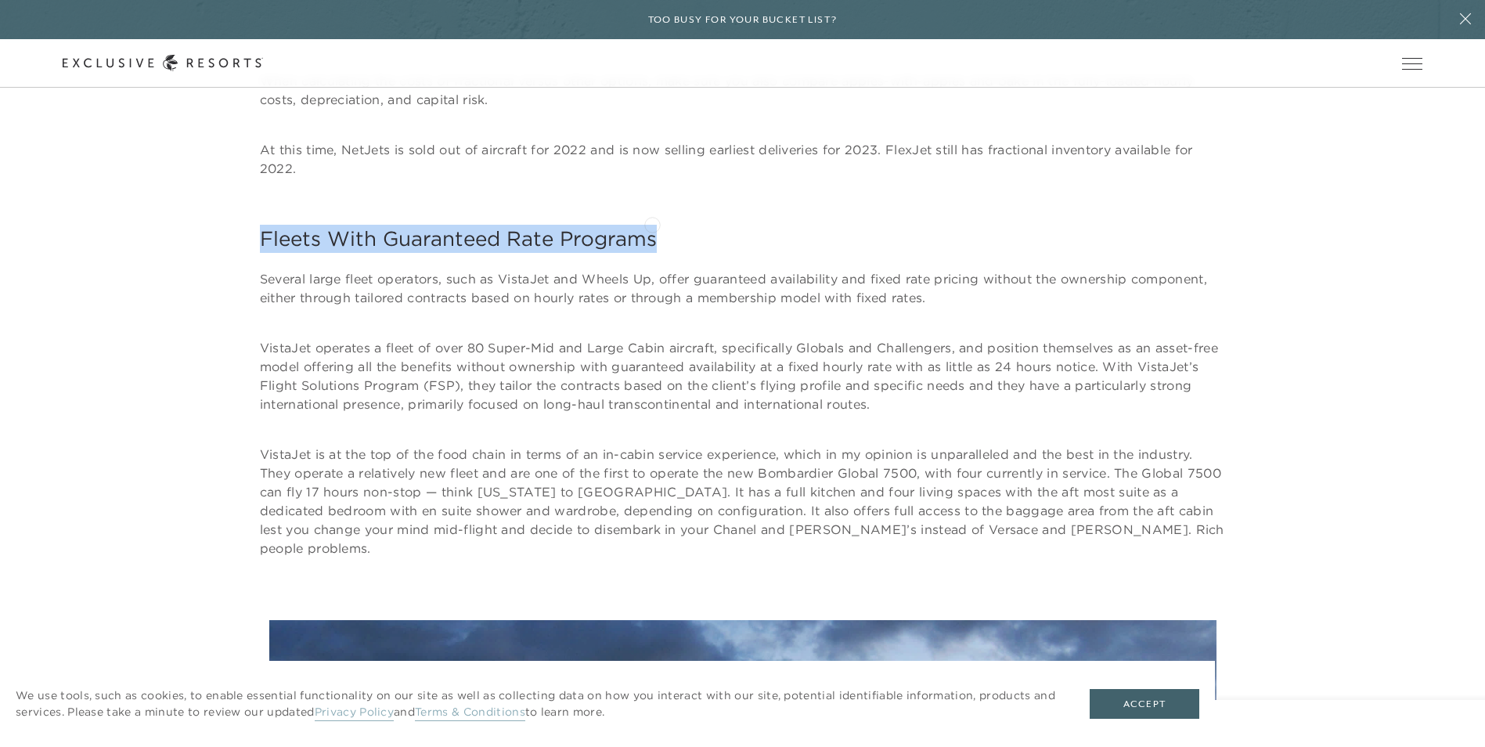
drag, startPoint x: 261, startPoint y: 220, endPoint x: 652, endPoint y: 223, distance: 391.5
click at [652, 225] on h4 "Fleets With Guaranteed Rate Programs" at bounding box center [743, 239] width 966 height 28
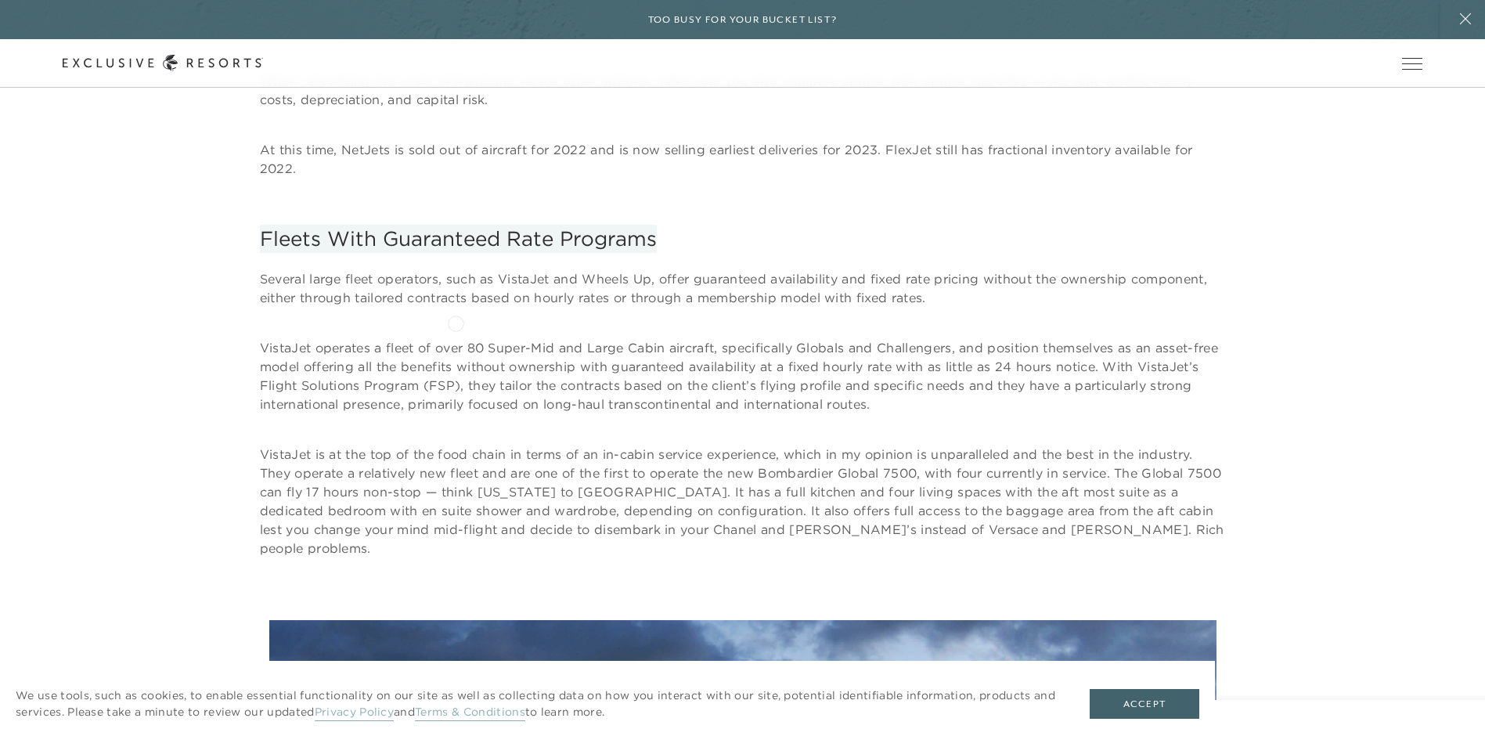
scroll to position [10647, 0]
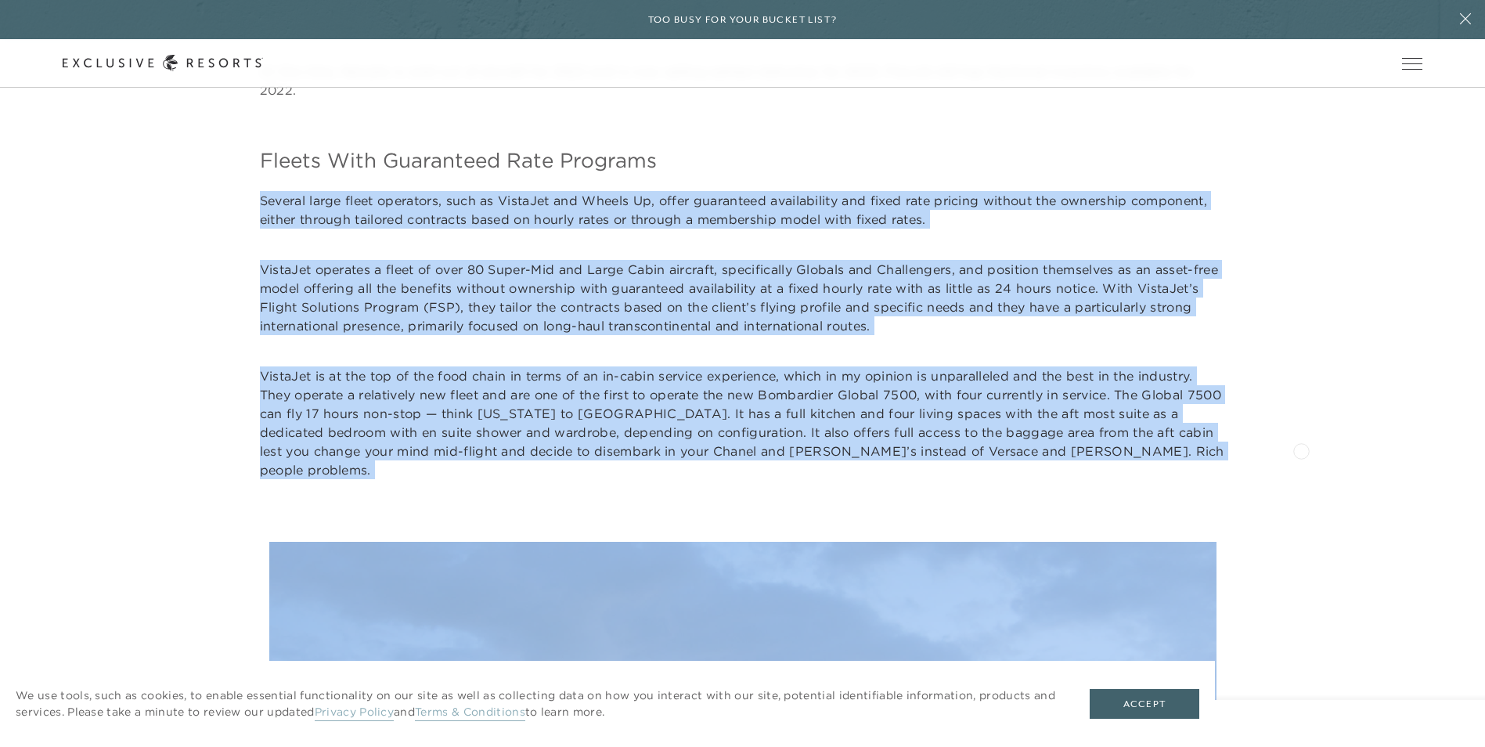
drag, startPoint x: 258, startPoint y: 180, endPoint x: 1301, endPoint y: 449, distance: 1077.8
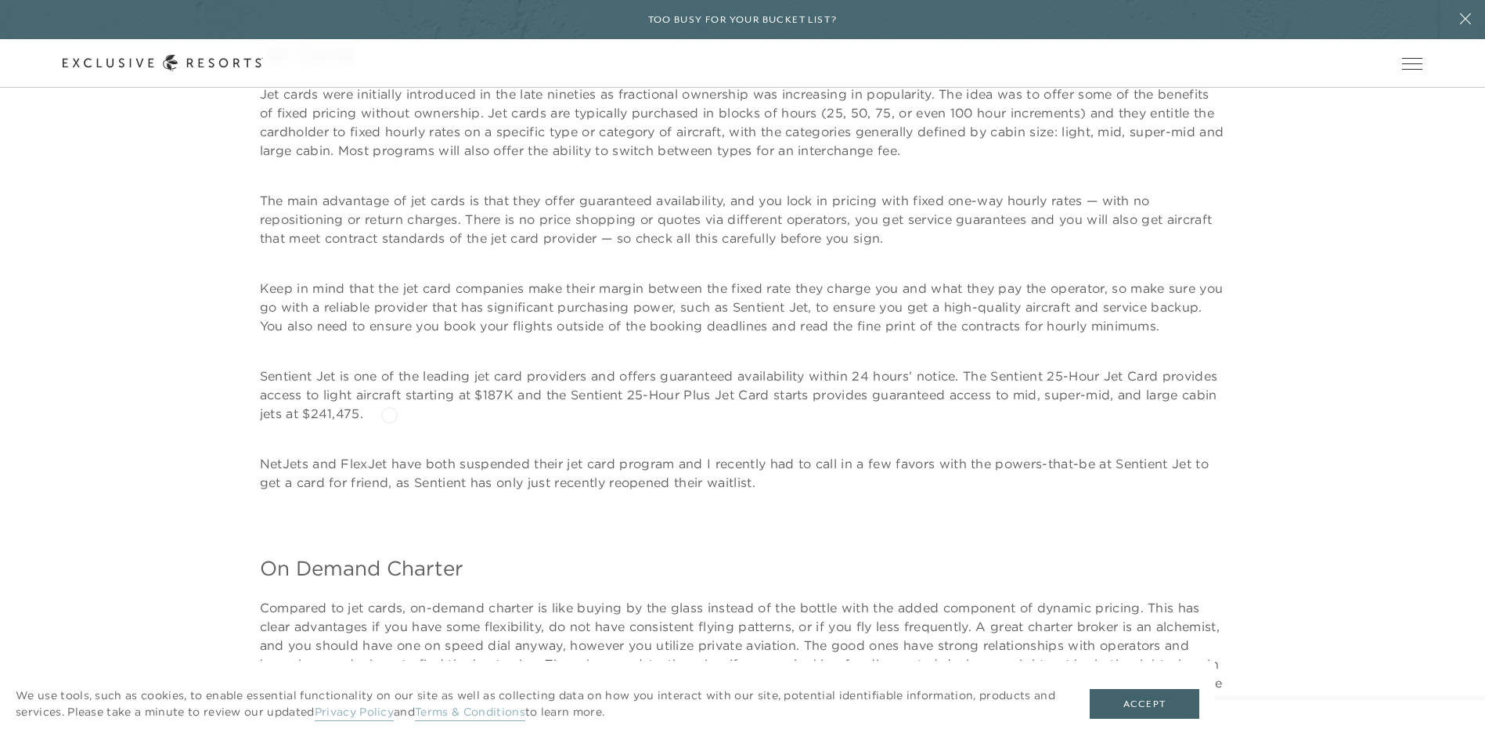
scroll to position [11743, 0]
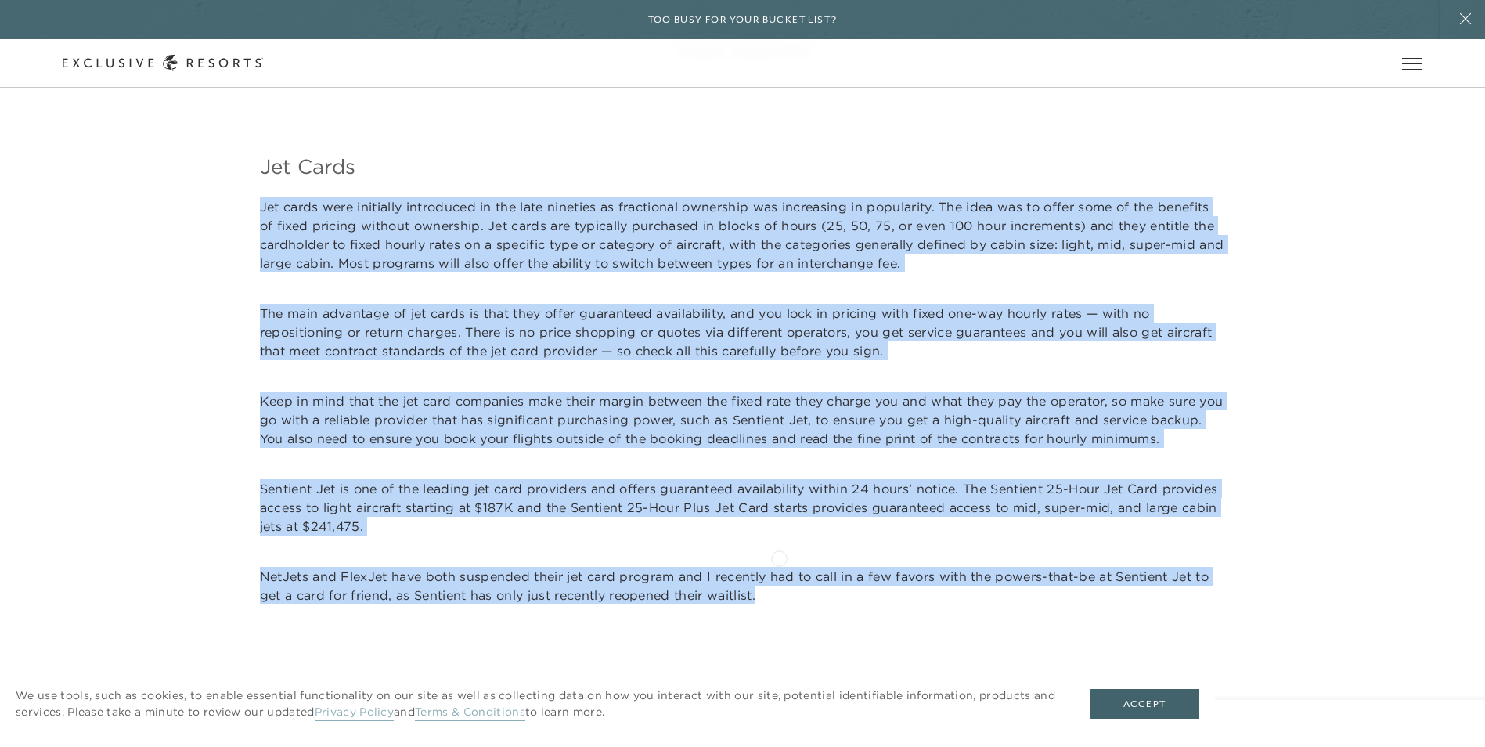
drag, startPoint x: 255, startPoint y: 168, endPoint x: 779, endPoint y: 557, distance: 652.0
click at [779, 557] on div "Jet Cards Jet cards were initially introduced in the late nineties as fractiona…" at bounding box center [743, 378] width 1361 height 451
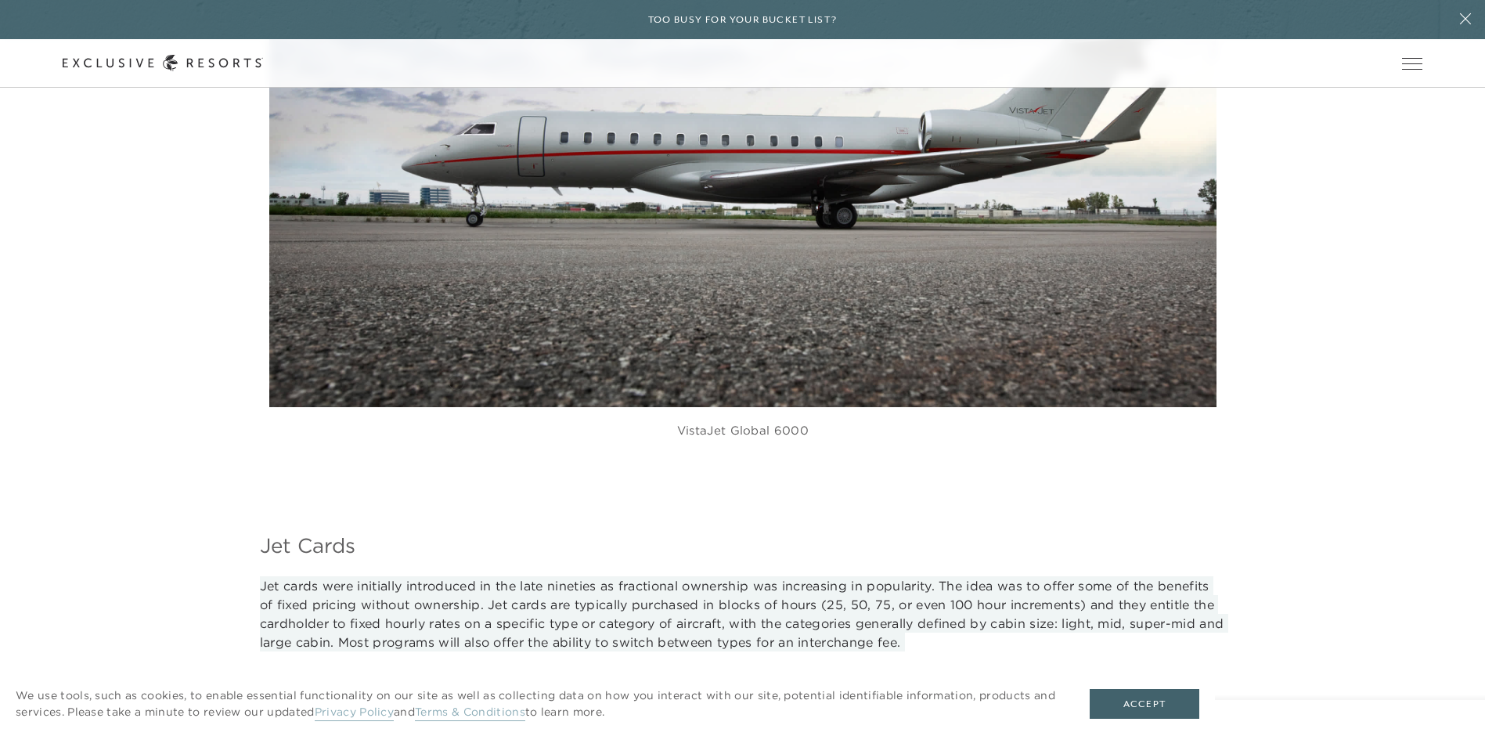
scroll to position [11508, 0]
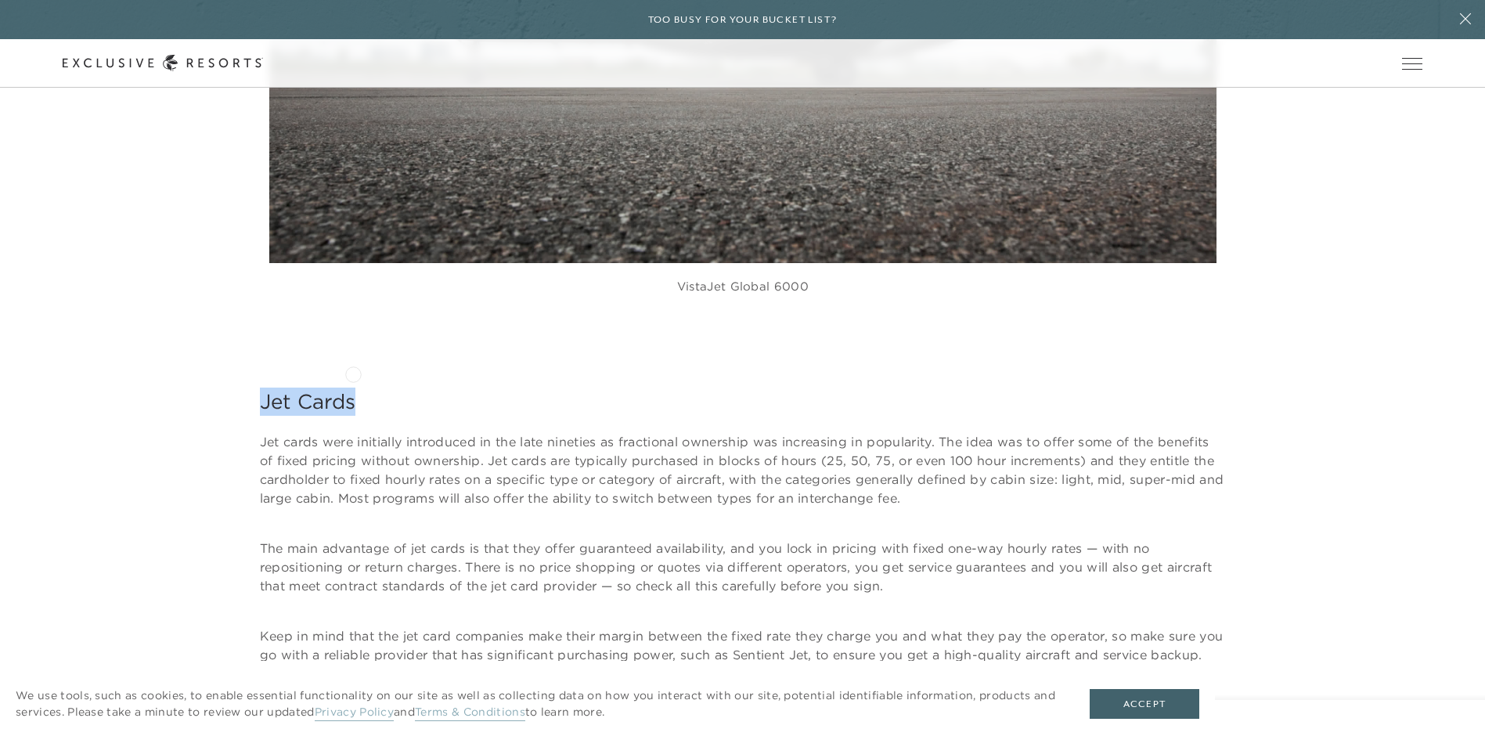
drag, startPoint x: 264, startPoint y: 363, endPoint x: 353, endPoint y: 373, distance: 89.7
click at [353, 388] on h4 "Jet Cards" at bounding box center [743, 402] width 966 height 28
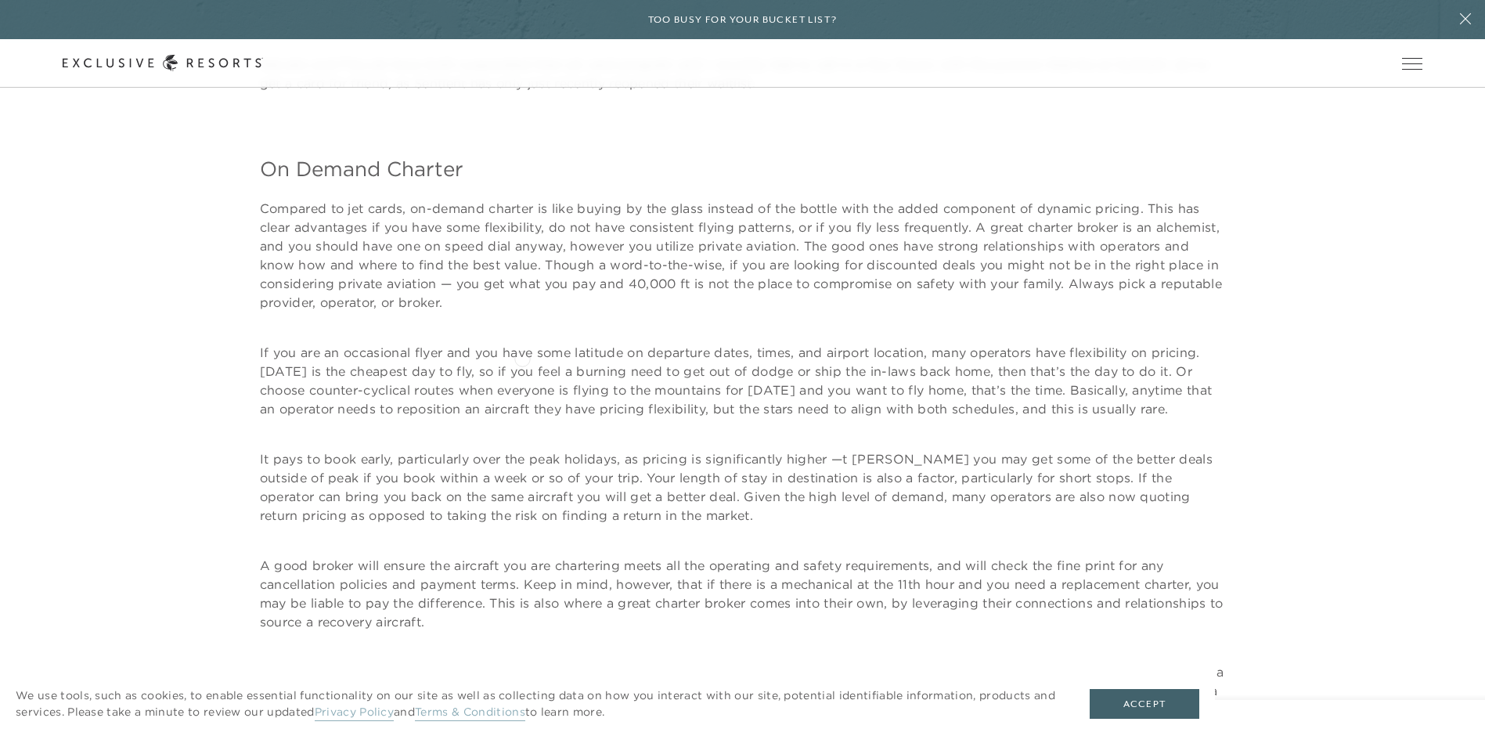
scroll to position [12213, 0]
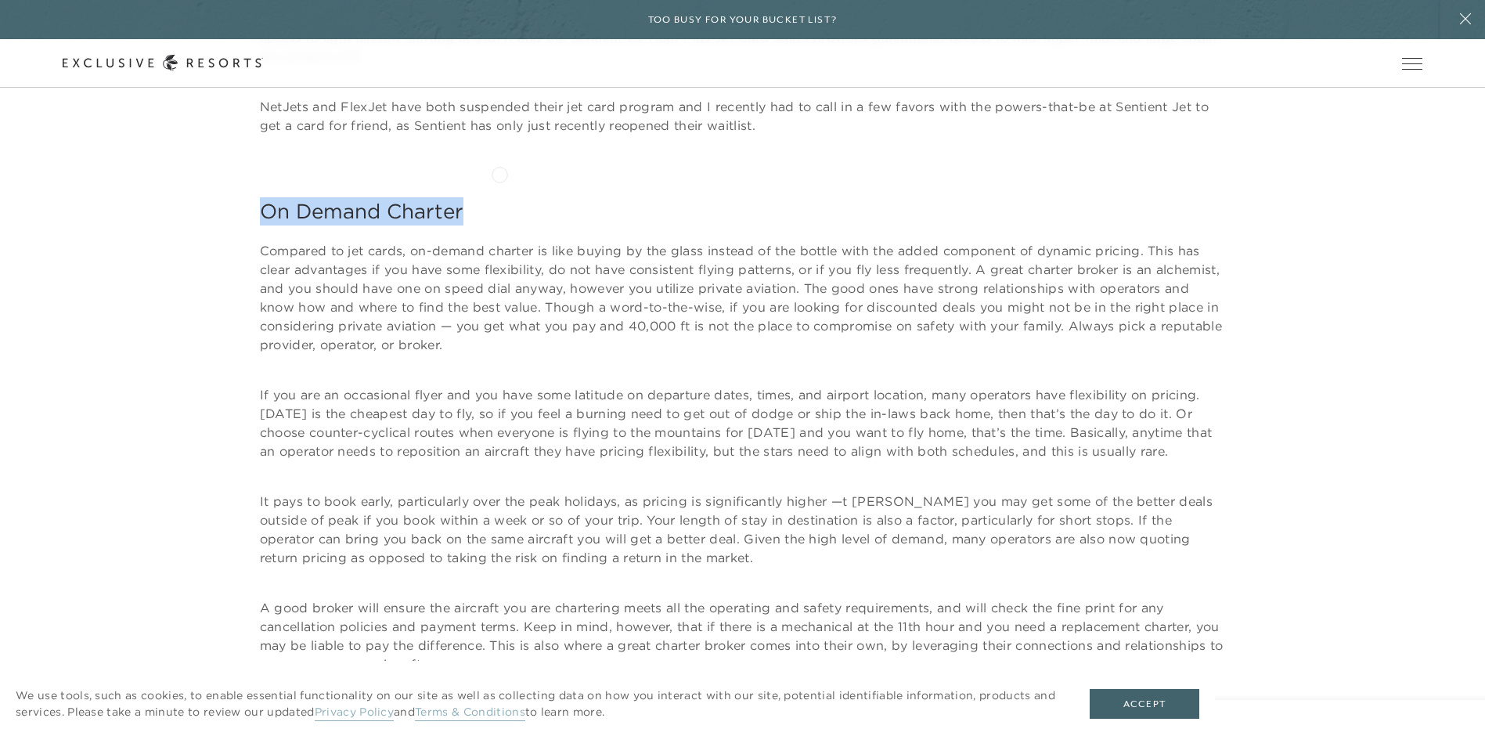
drag, startPoint x: 258, startPoint y: 173, endPoint x: 499, endPoint y: 173, distance: 241.1
click at [411, 260] on p "Compared to jet cards, on-demand charter is like buying by the glass instead of…" at bounding box center [743, 297] width 966 height 113
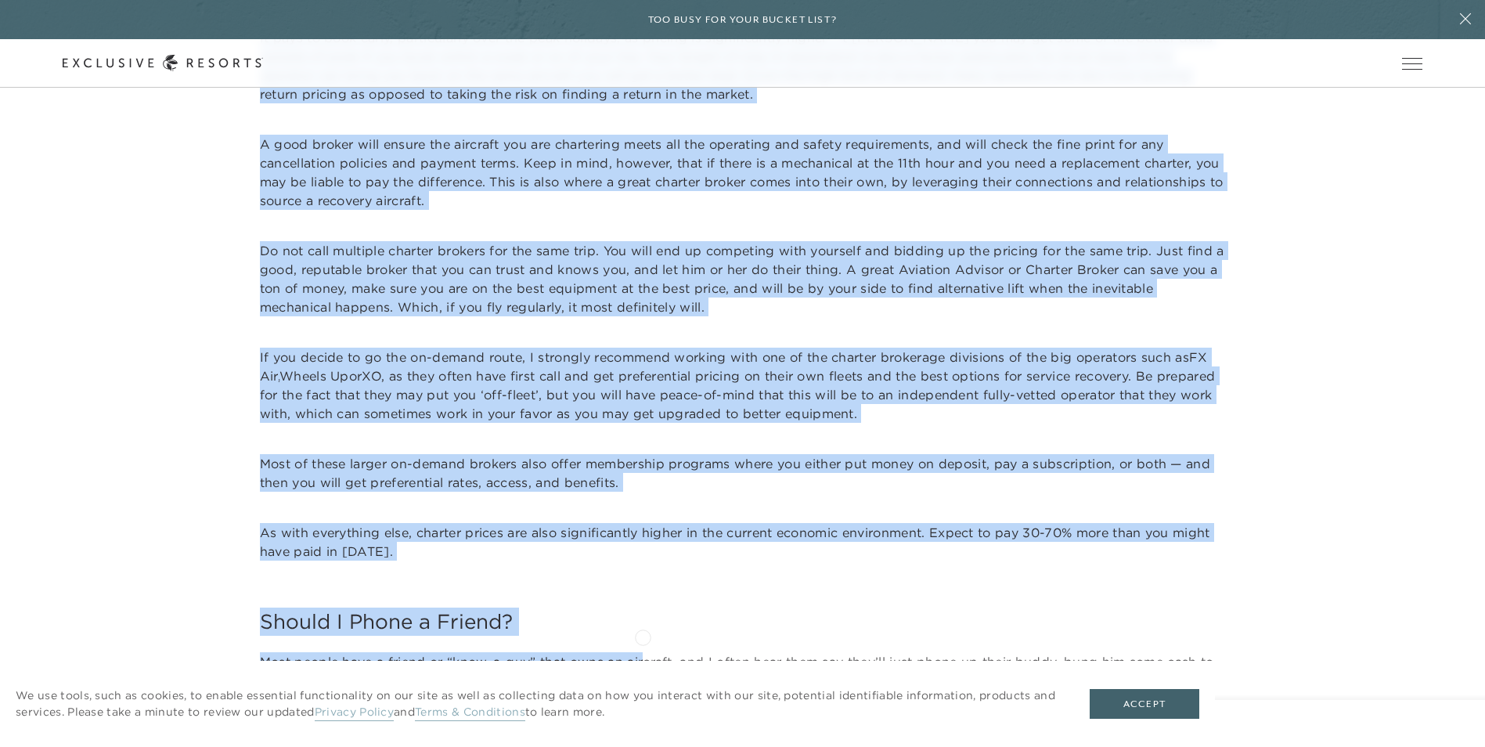
scroll to position [12683, 0]
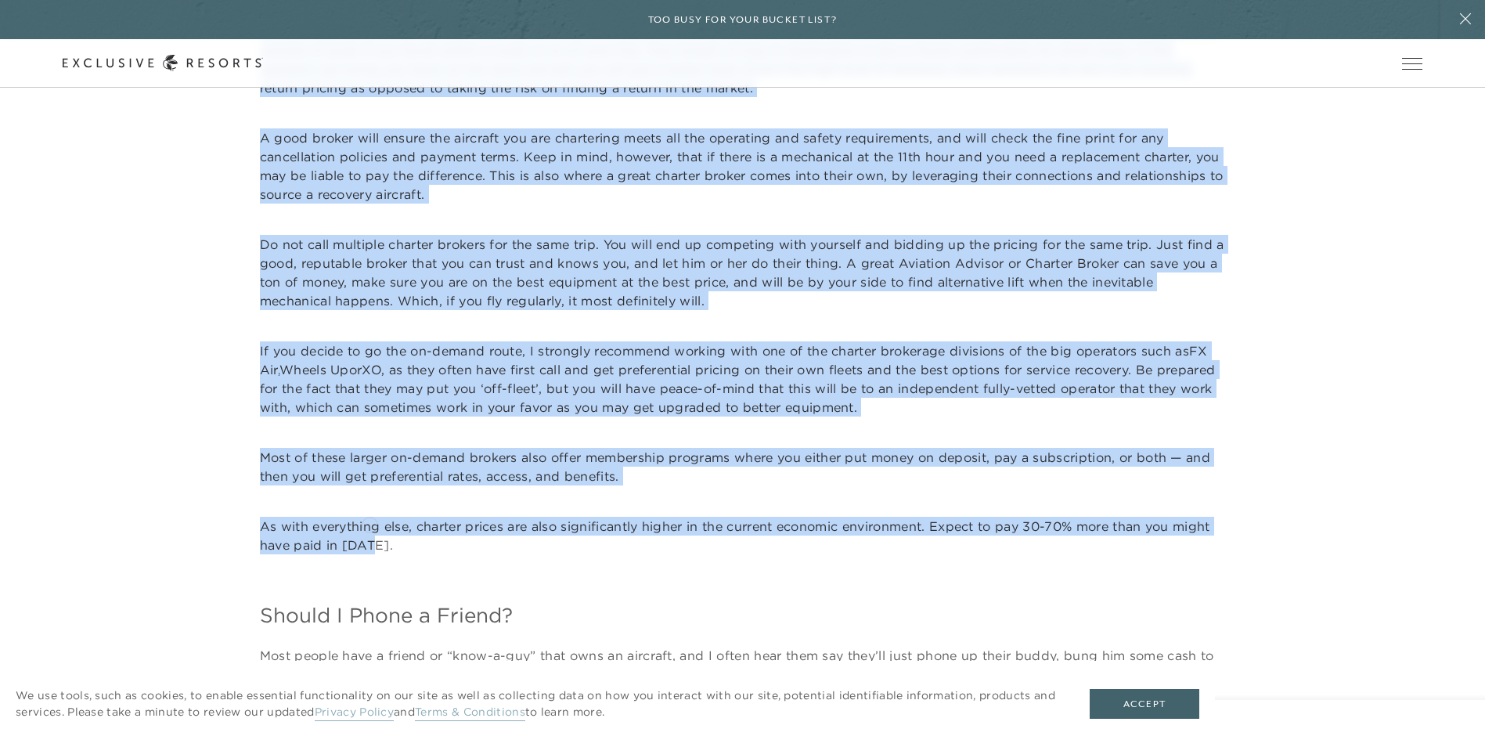
drag, startPoint x: 257, startPoint y: 212, endPoint x: 370, endPoint y: 523, distance: 330.6
click at [370, 523] on div "On Demand Charter Compared to jet cards, on-demand charter is like buying by th…" at bounding box center [743, 466] width 1361 height 1476
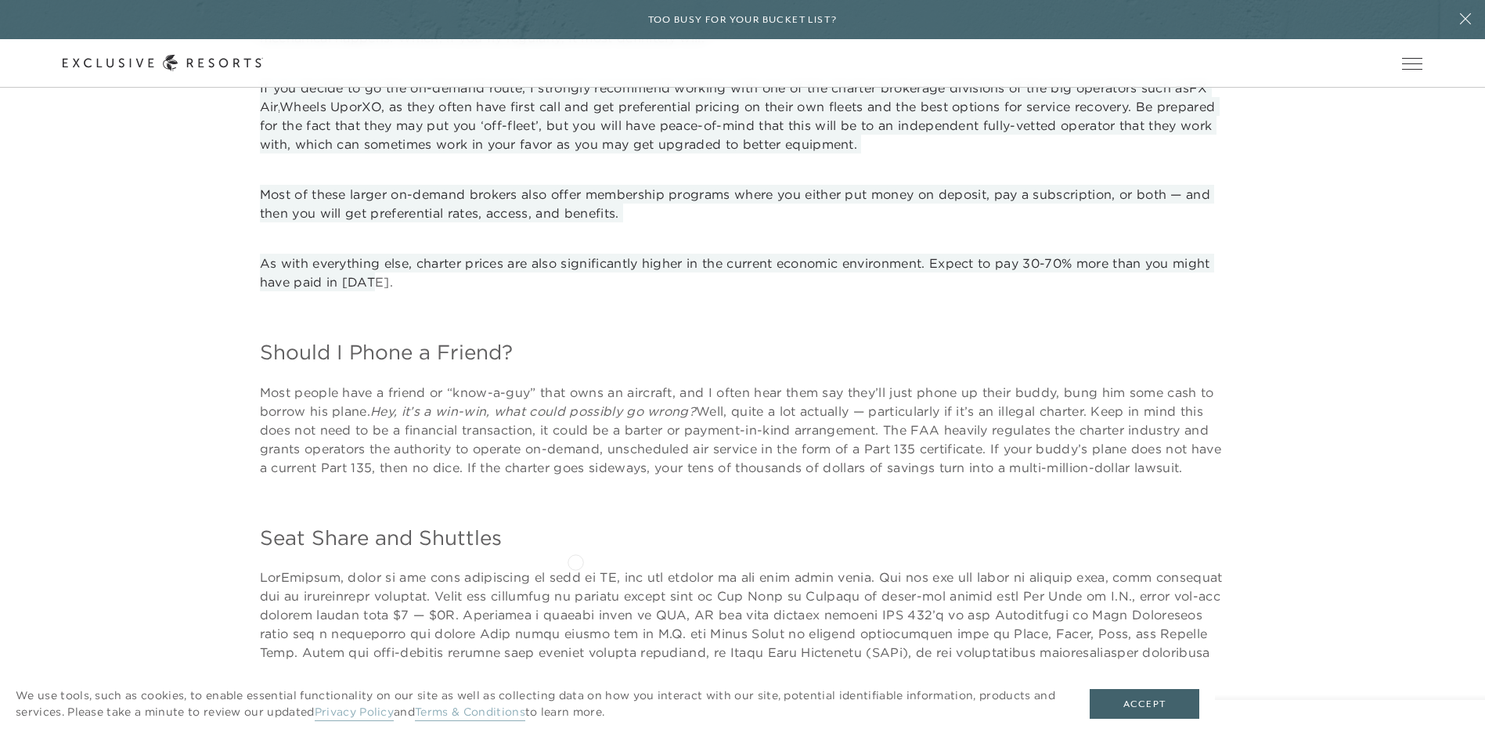
scroll to position [12996, 0]
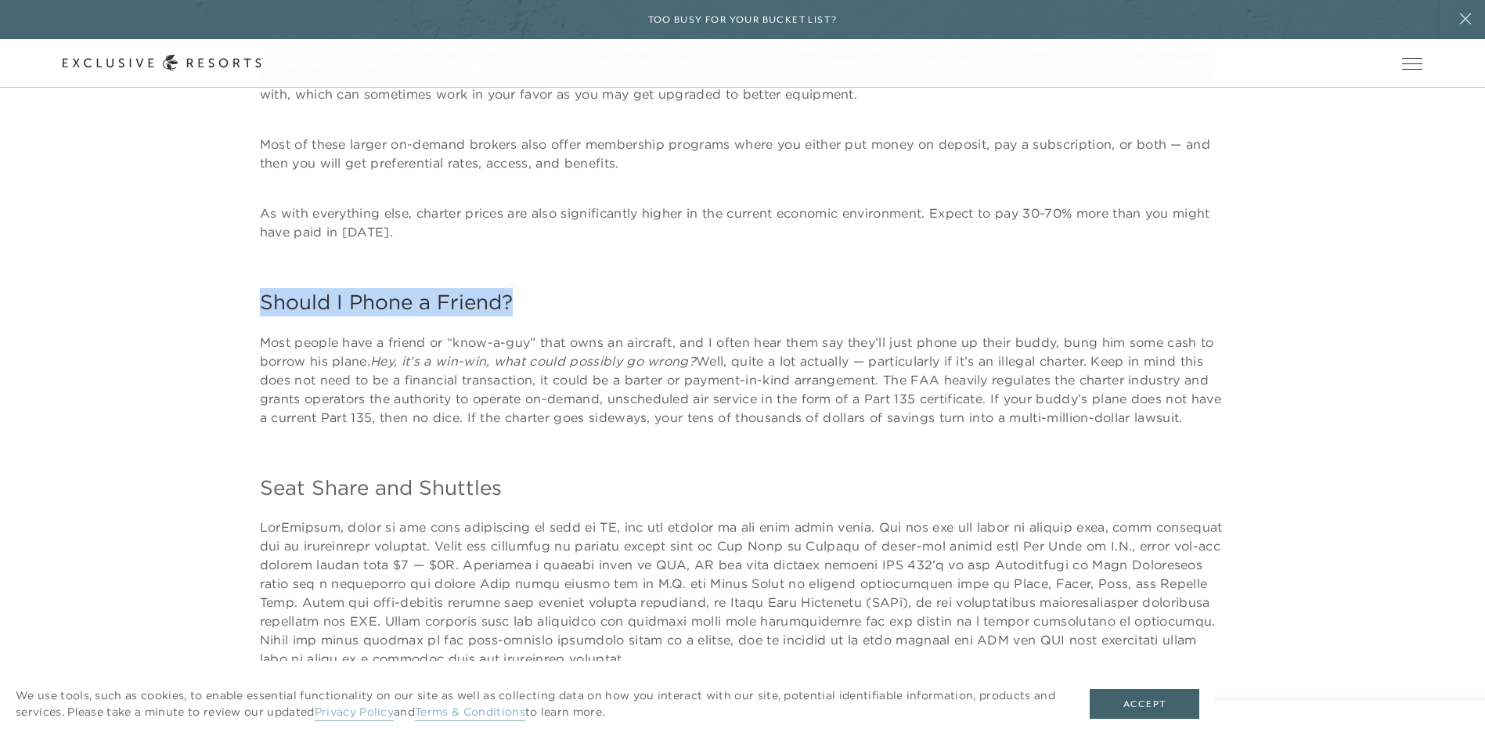
drag, startPoint x: 261, startPoint y: 281, endPoint x: 510, endPoint y: 290, distance: 249.1
click at [510, 290] on h4 "Should I Phone a Friend?" at bounding box center [743, 302] width 966 height 28
click at [409, 393] on p "Most people have a friend or “know-a-guy” that owns an aircraft, and I often he…" at bounding box center [743, 380] width 966 height 94
drag, startPoint x: 257, startPoint y: 321, endPoint x: 328, endPoint y: 414, distance: 117.3
click at [328, 414] on div "On Demand Charter Compared to jet cards, on-demand charter is like buying by th…" at bounding box center [743, 152] width 1361 height 1476
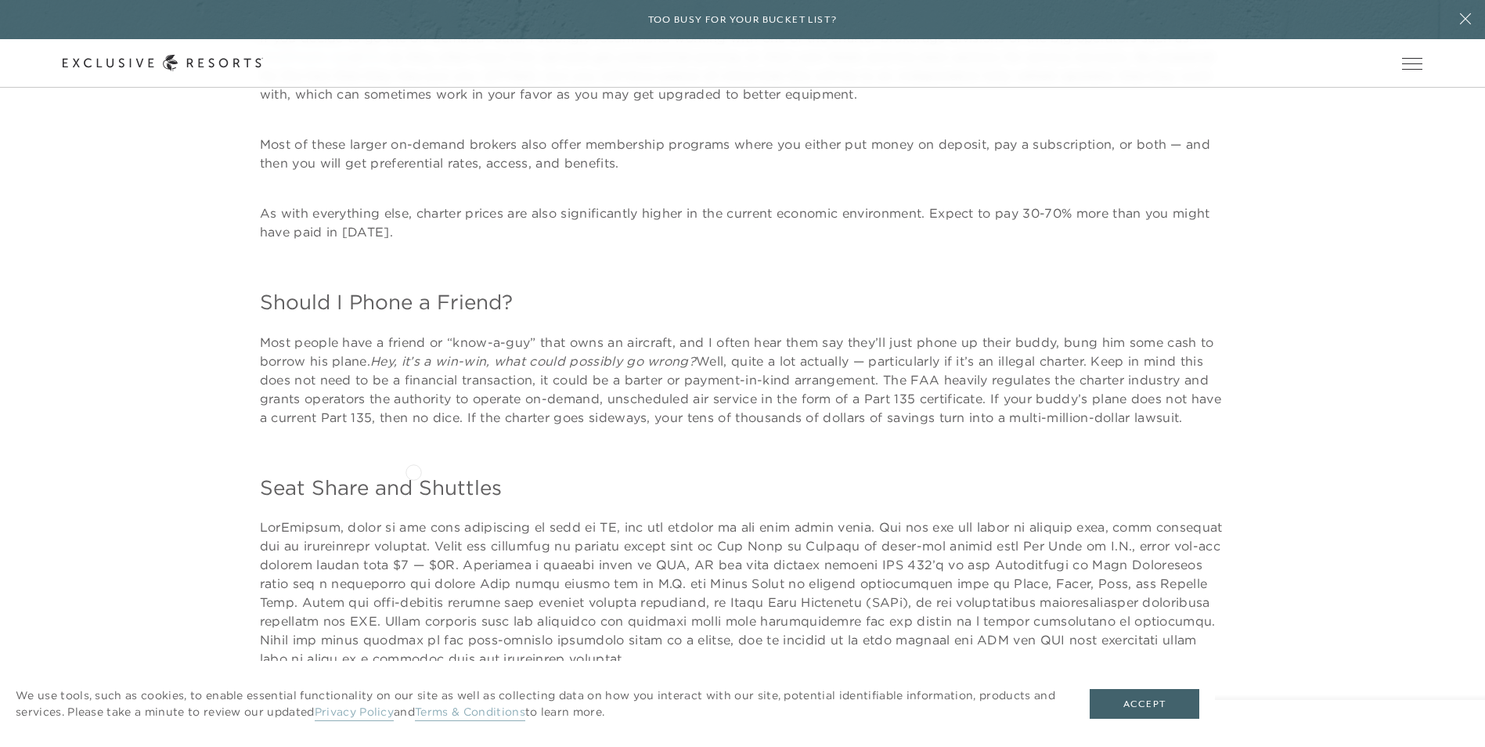
click at [413, 471] on div "On Demand Charter Compared to jet cards, on-demand charter is like buying by th…" at bounding box center [743, 152] width 966 height 1476
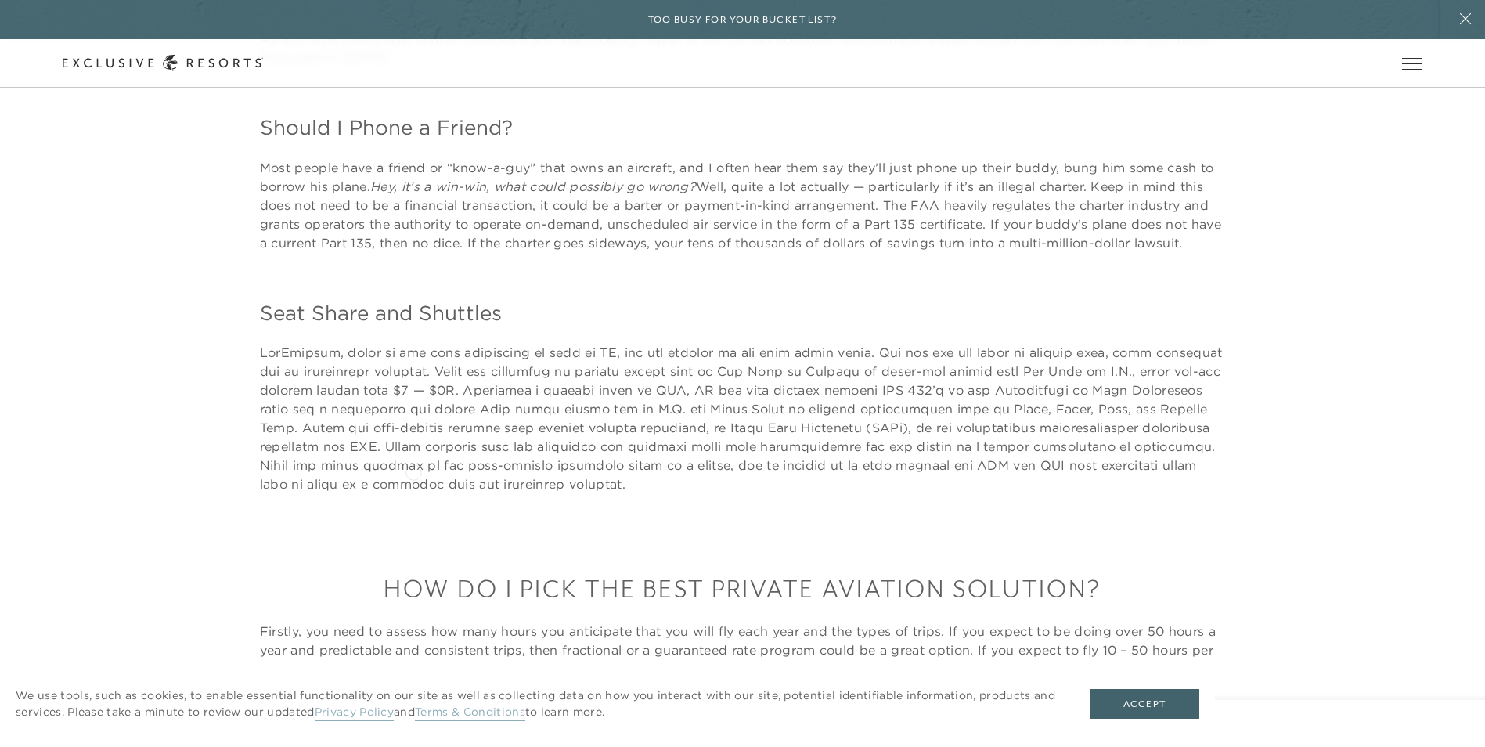
scroll to position [13231, 0]
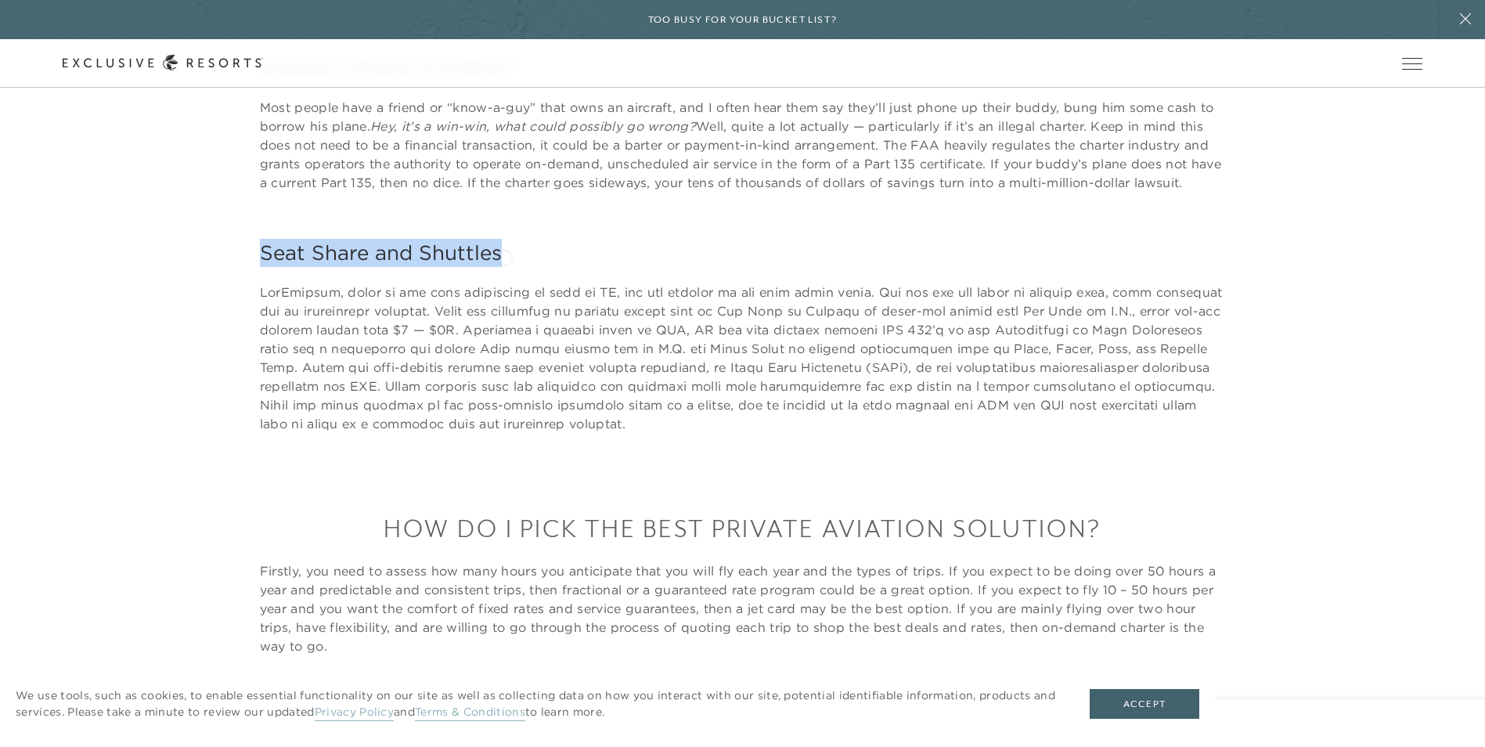
drag, startPoint x: 258, startPoint y: 256, endPoint x: 504, endPoint y: 256, distance: 246.6
drag, startPoint x: 402, startPoint y: 294, endPoint x: 388, endPoint y: 290, distance: 14.6
click at [402, 294] on p at bounding box center [743, 358] width 966 height 150
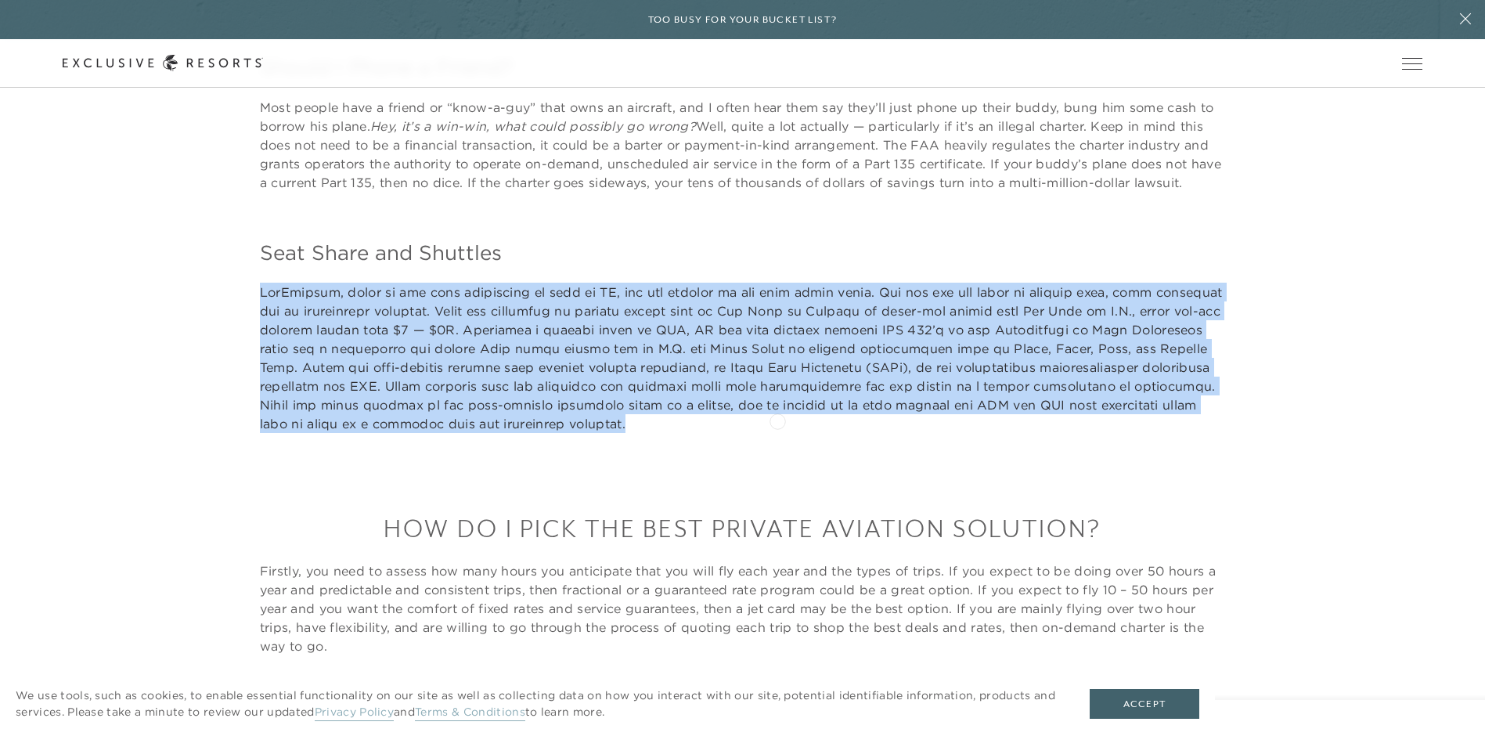
drag, startPoint x: 258, startPoint y: 289, endPoint x: 777, endPoint y: 420, distance: 536.0
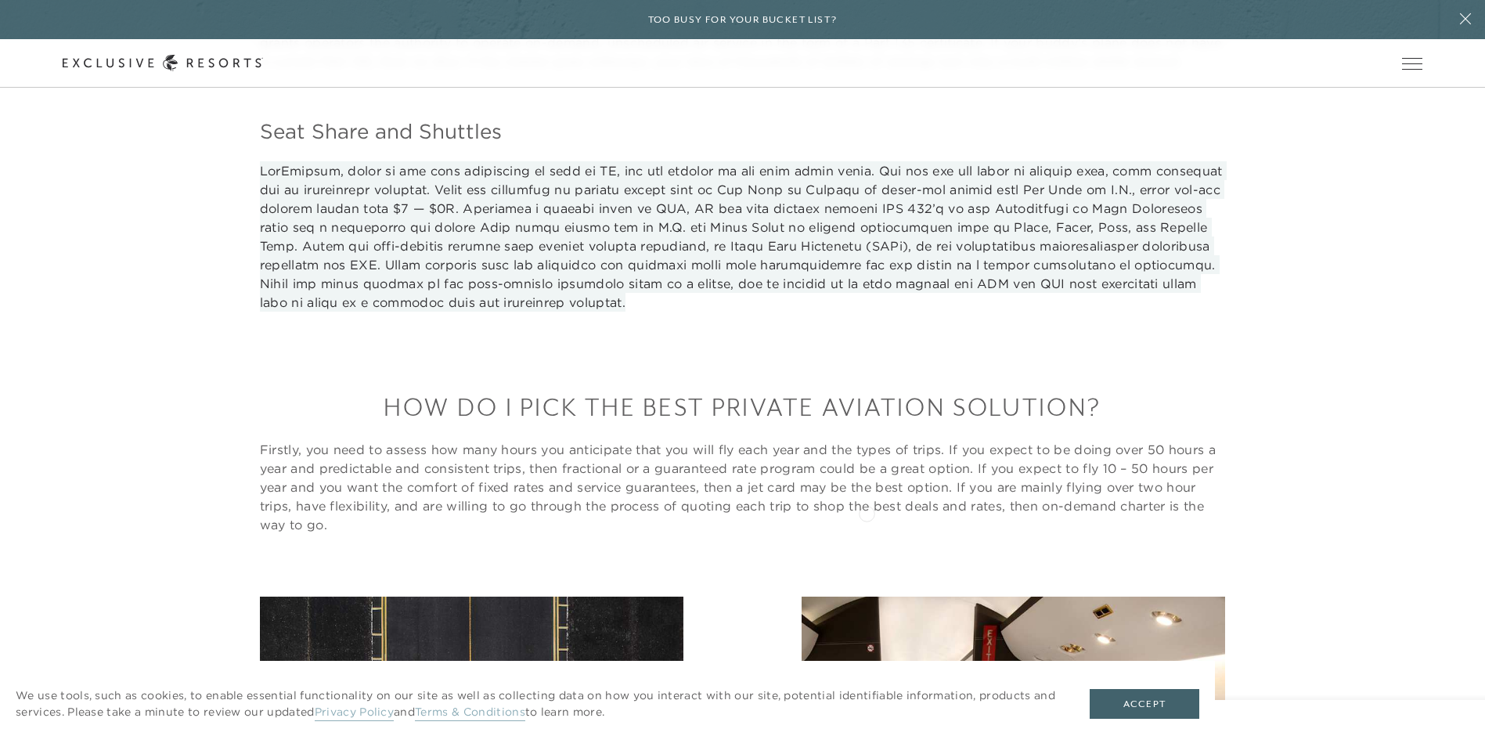
scroll to position [13309, 0]
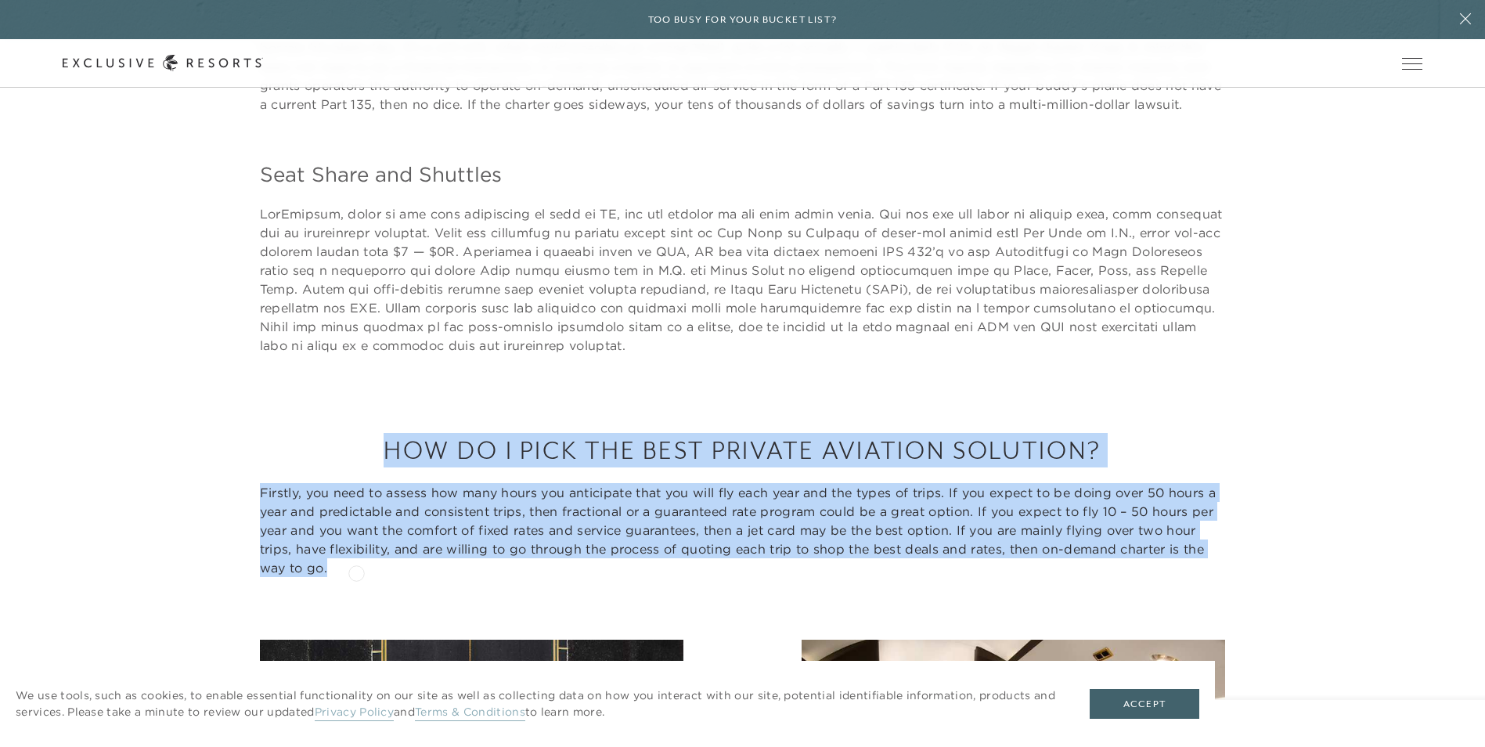
drag, startPoint x: 380, startPoint y: 448, endPoint x: 356, endPoint y: 572, distance: 125.9
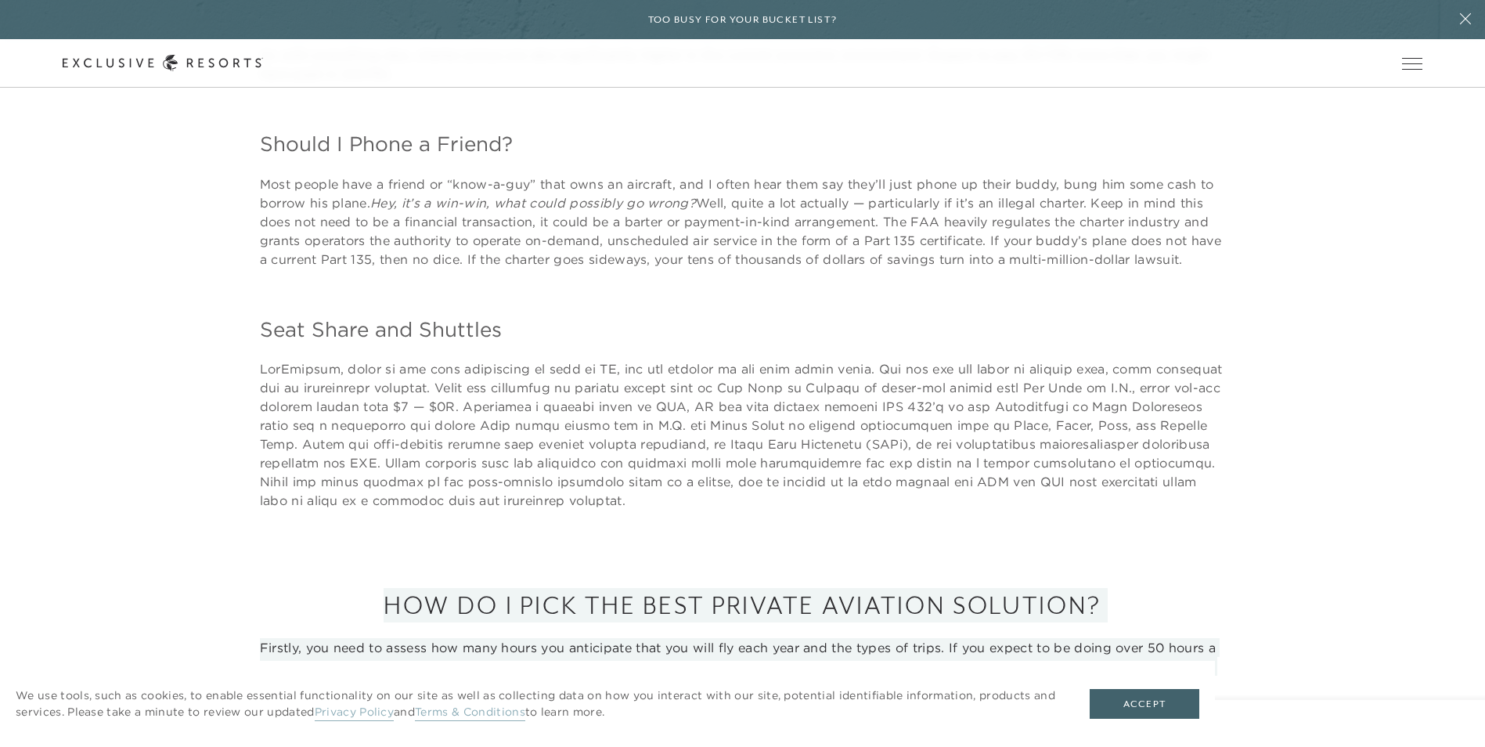
scroll to position [13152, 0]
